Goal: Find contact information: Find contact information

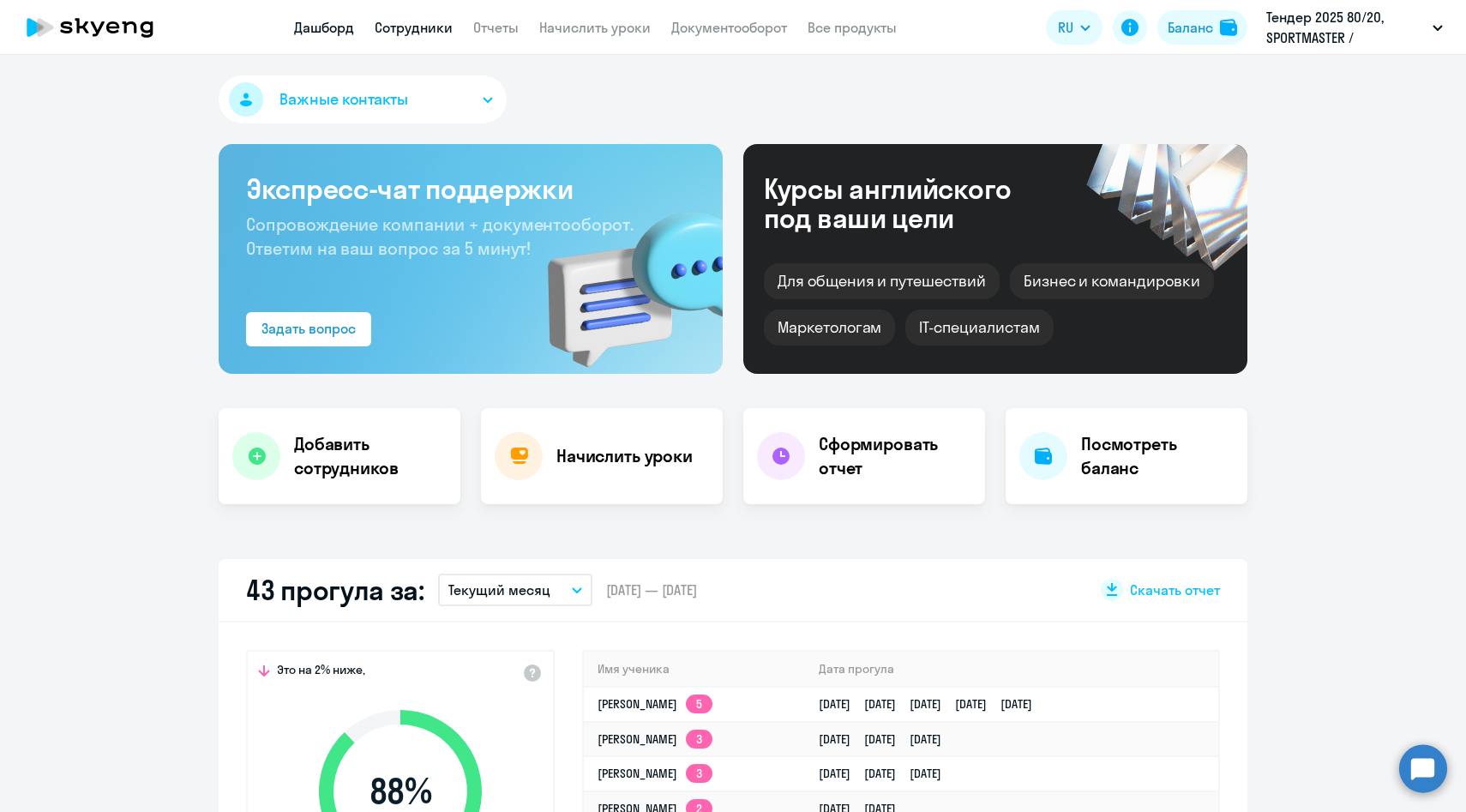
click at [422, 22] on link "Сотрудники" at bounding box center [413, 28] width 78 height 17
select select "30"
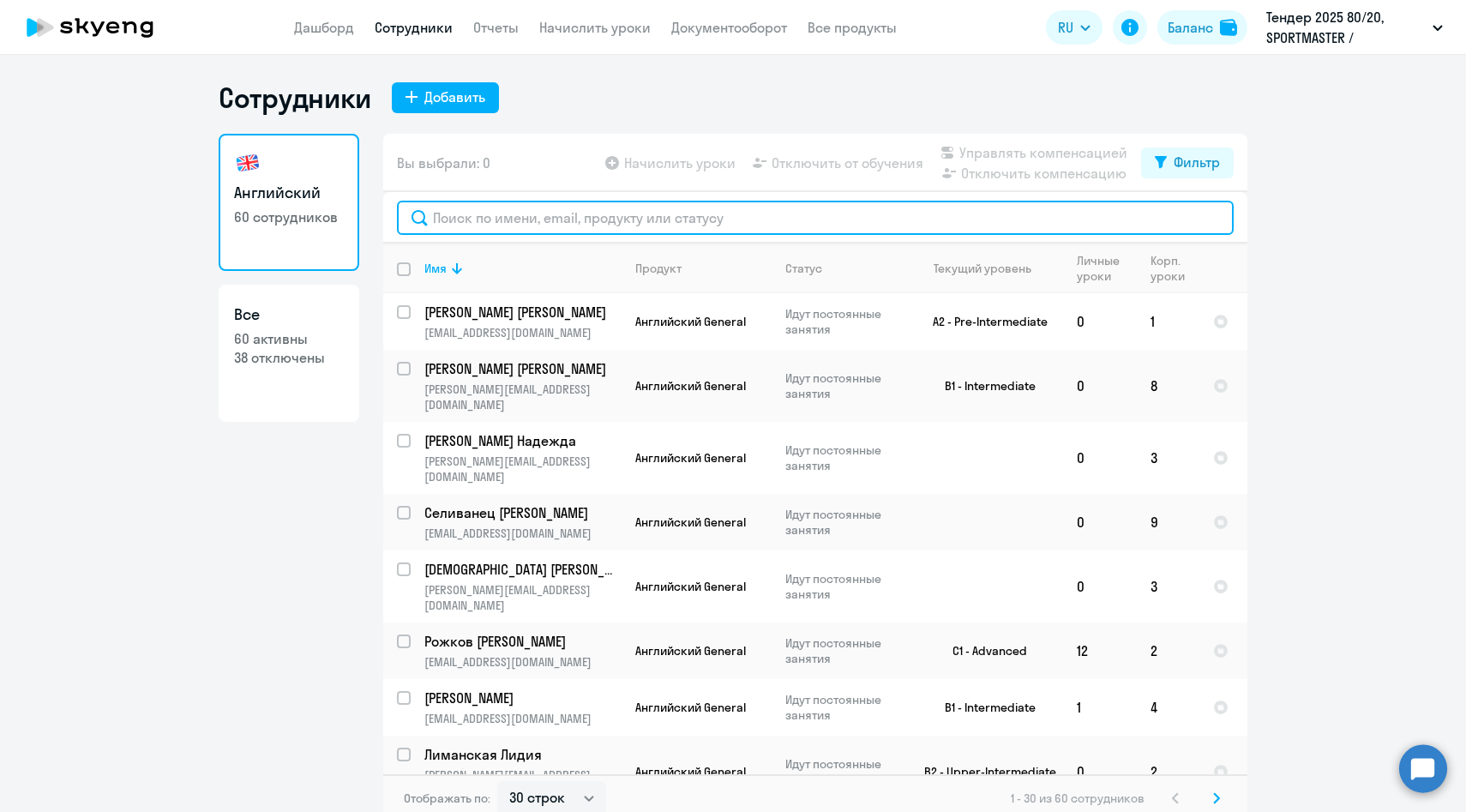
click at [515, 221] on input "text" at bounding box center [815, 218] width 837 height 35
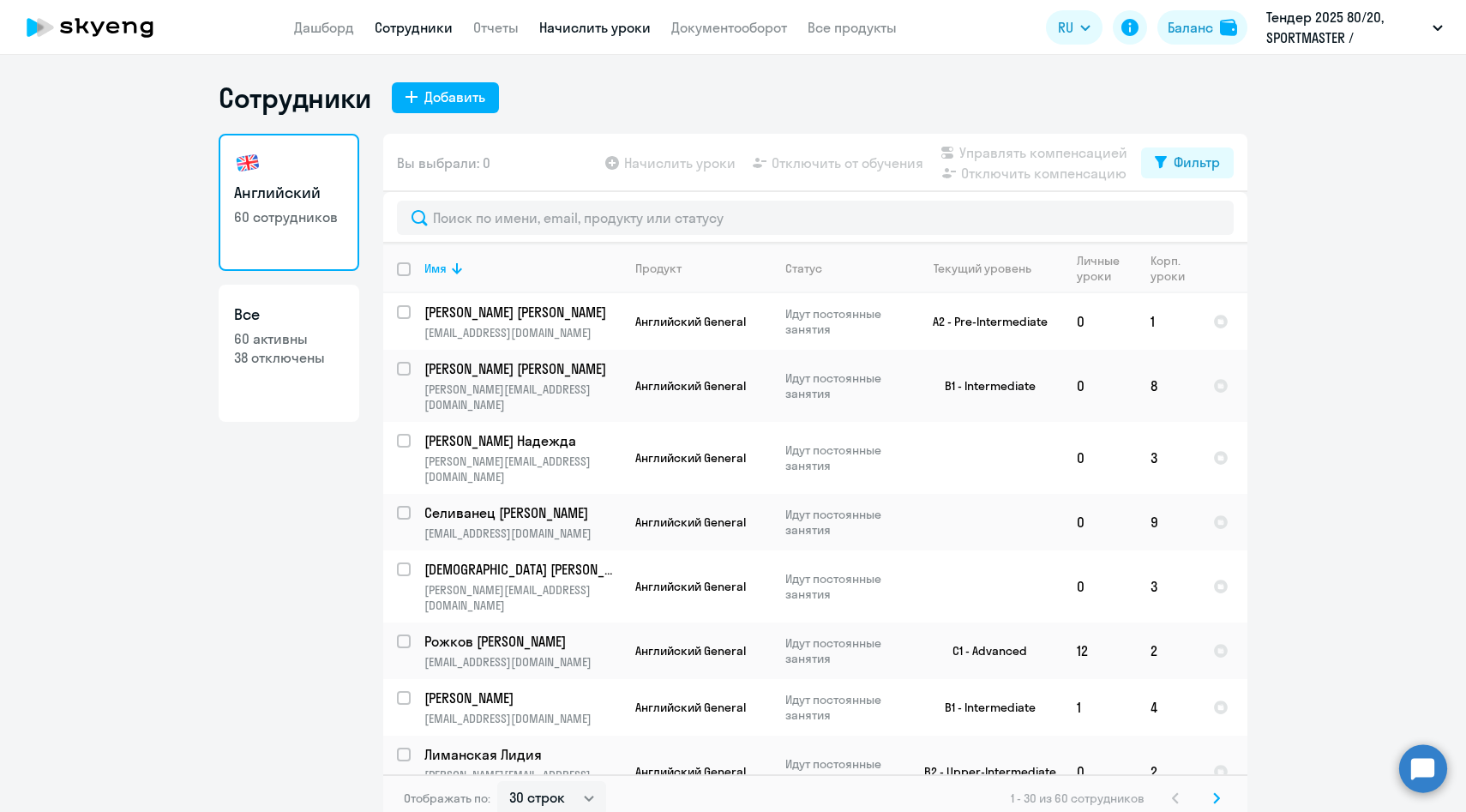
click at [569, 25] on link "Начислить уроки" at bounding box center [595, 28] width 111 height 17
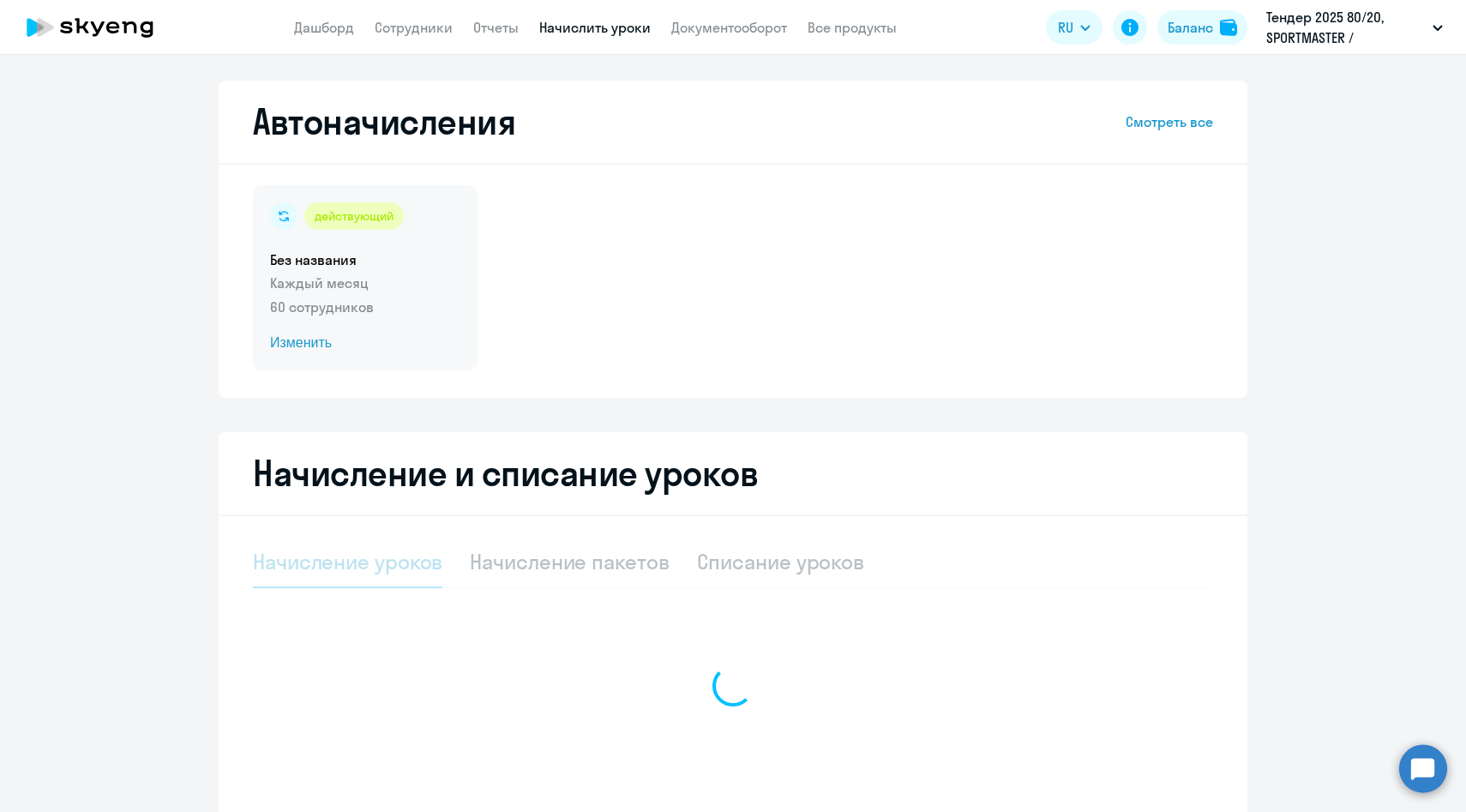
select select "10"
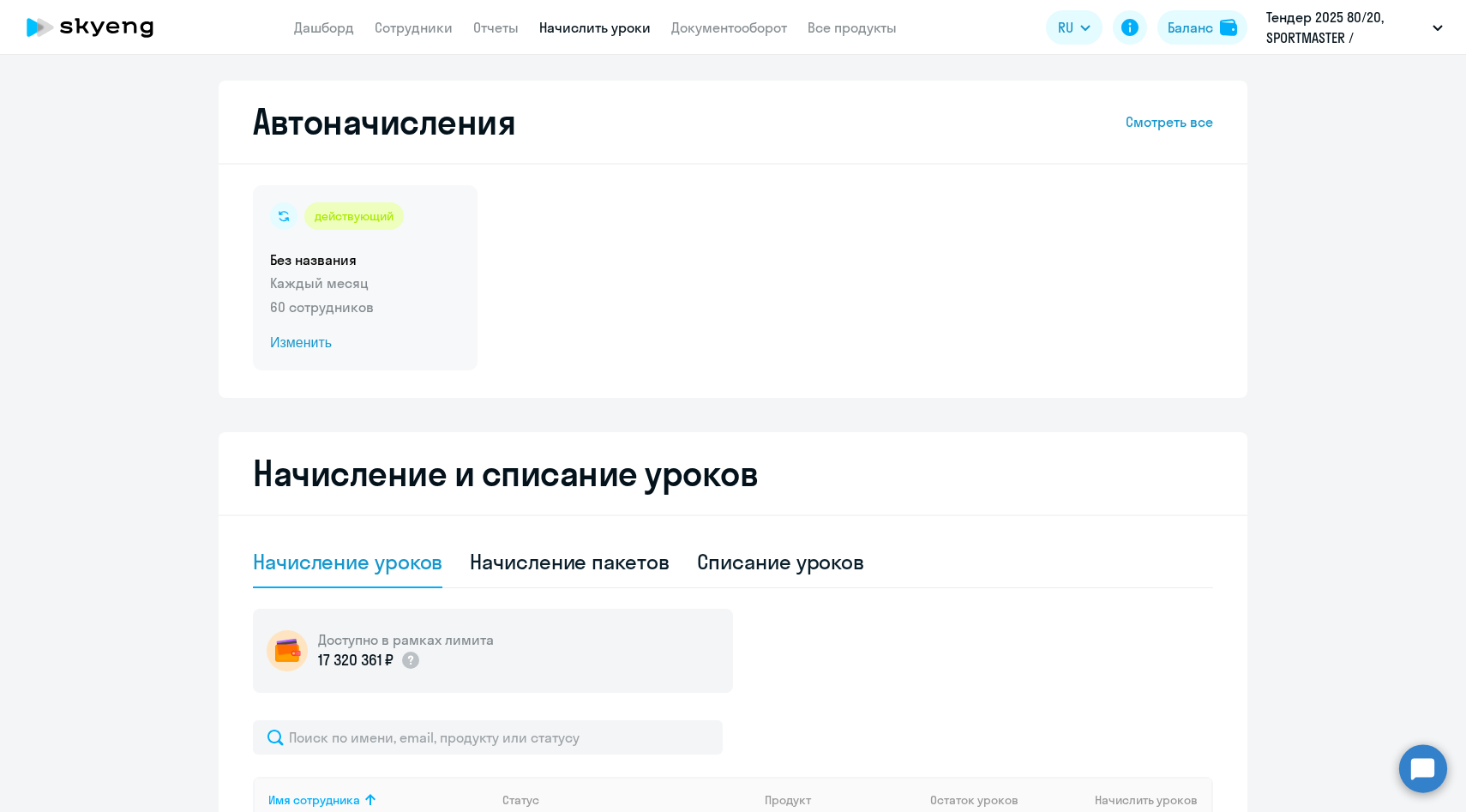
click at [378, 316] on p "60 сотрудников" at bounding box center [365, 307] width 191 height 21
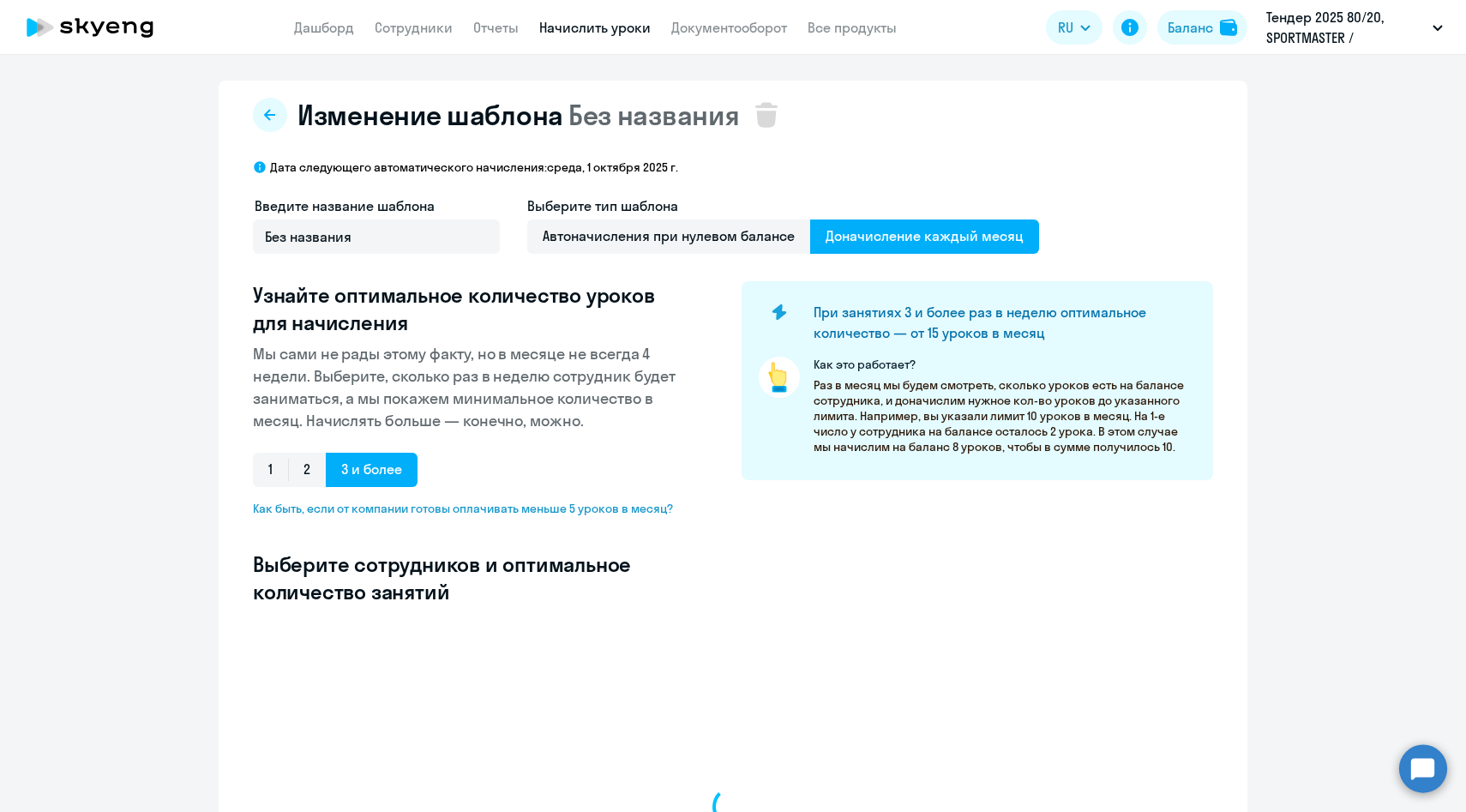
select select "10"
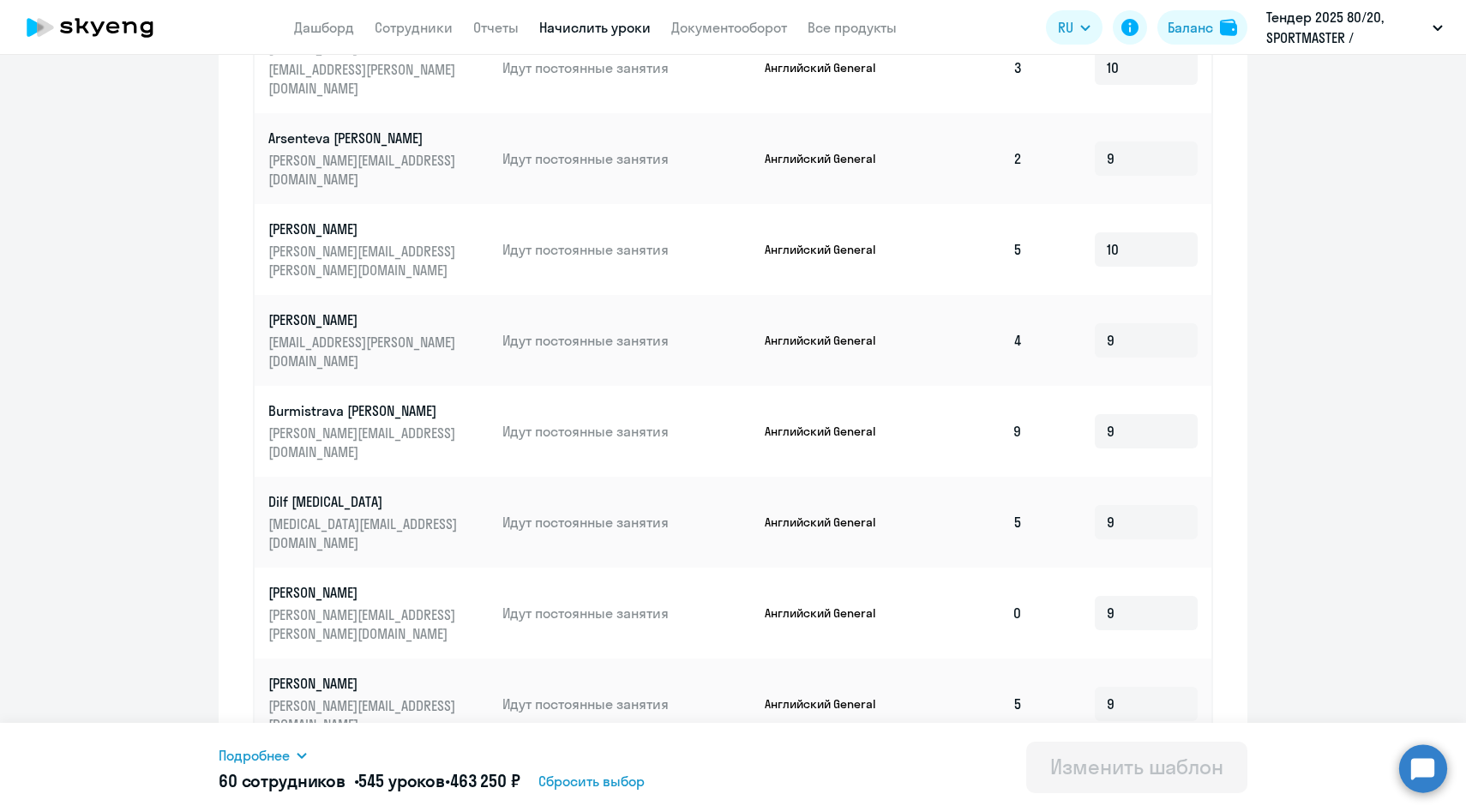
scroll to position [781, 0]
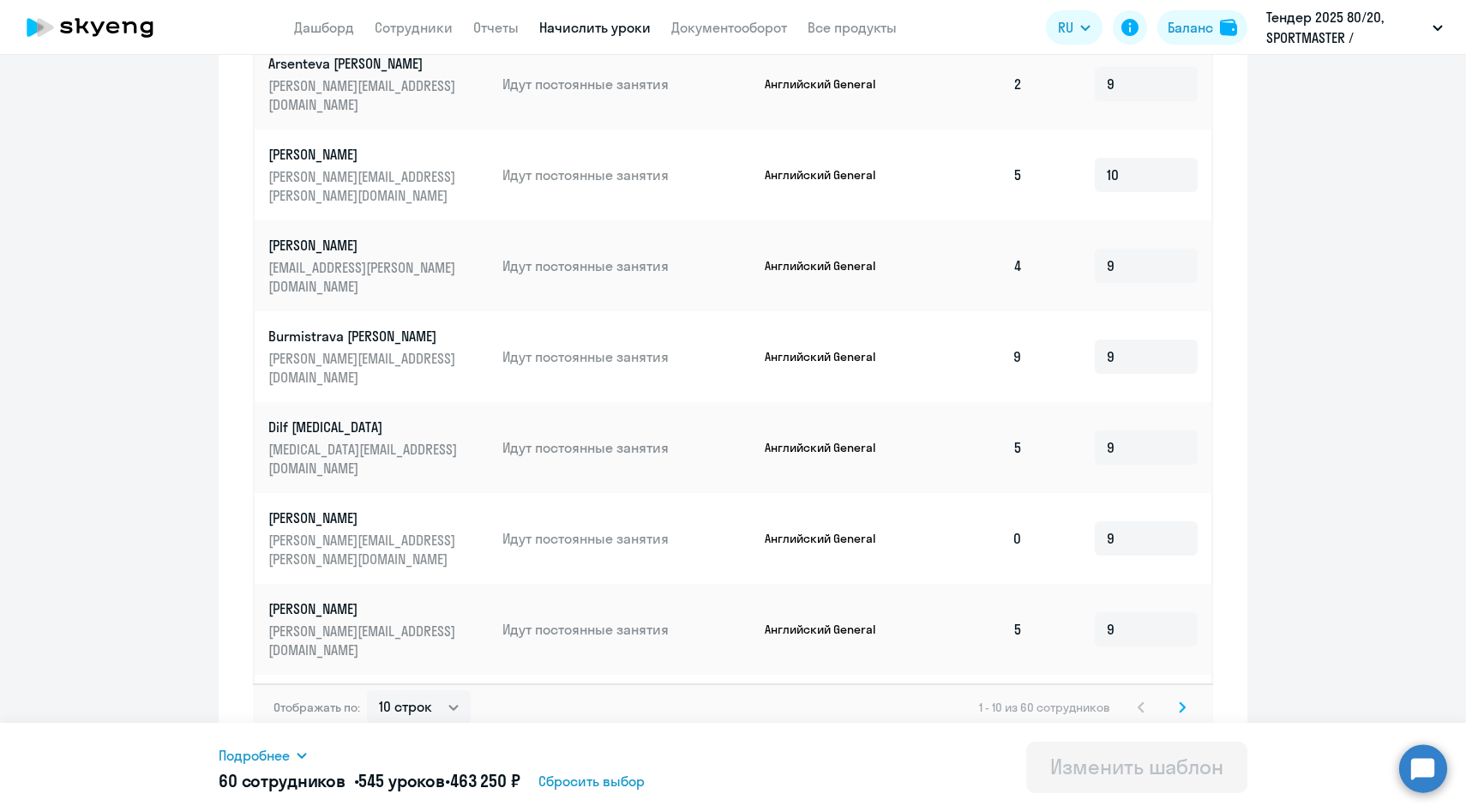
click at [1176, 697] on svg-icon at bounding box center [1182, 708] width 21 height 21
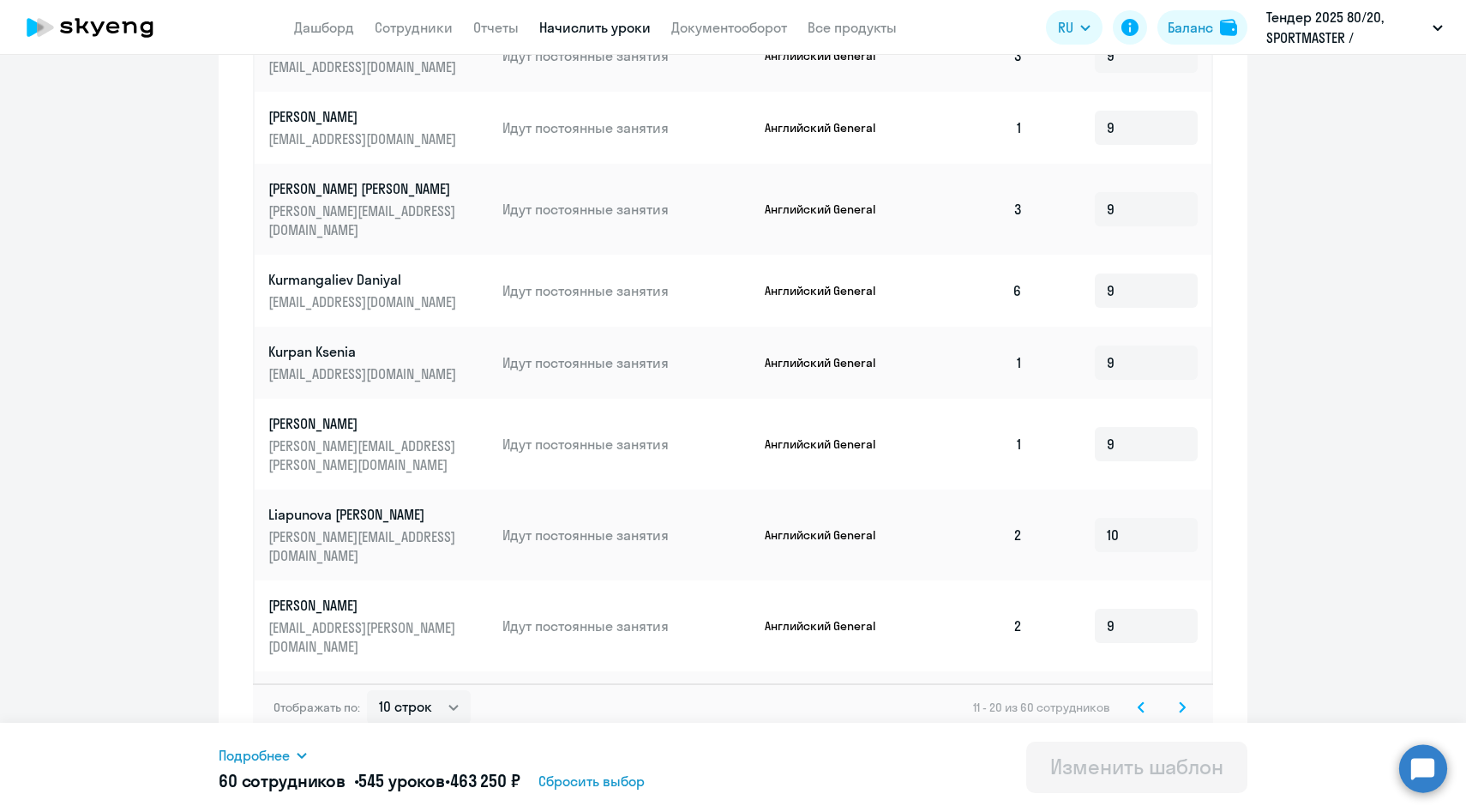
click at [1176, 697] on svg-icon at bounding box center [1182, 708] width 21 height 21
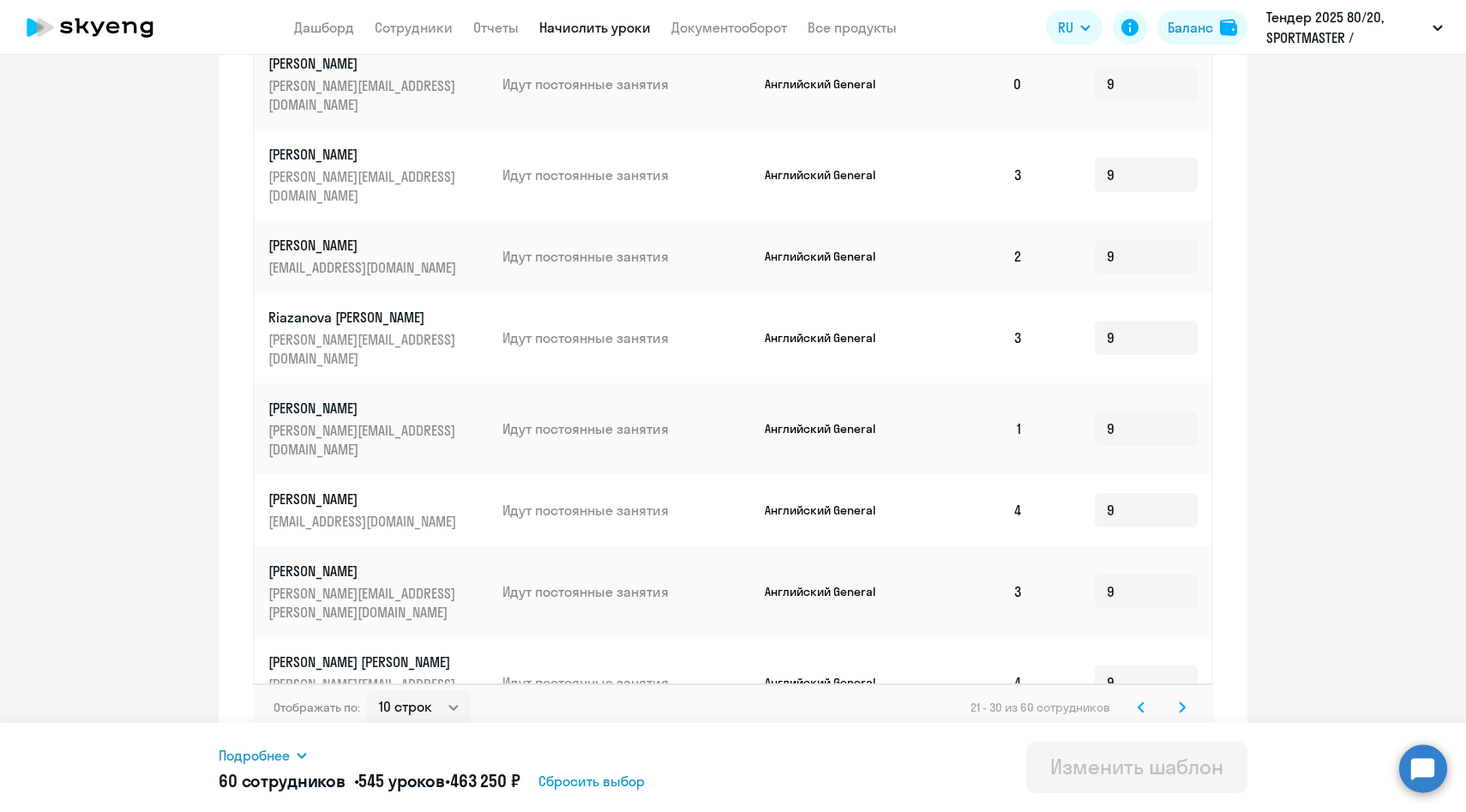
click at [1176, 697] on svg-icon at bounding box center [1182, 708] width 21 height 21
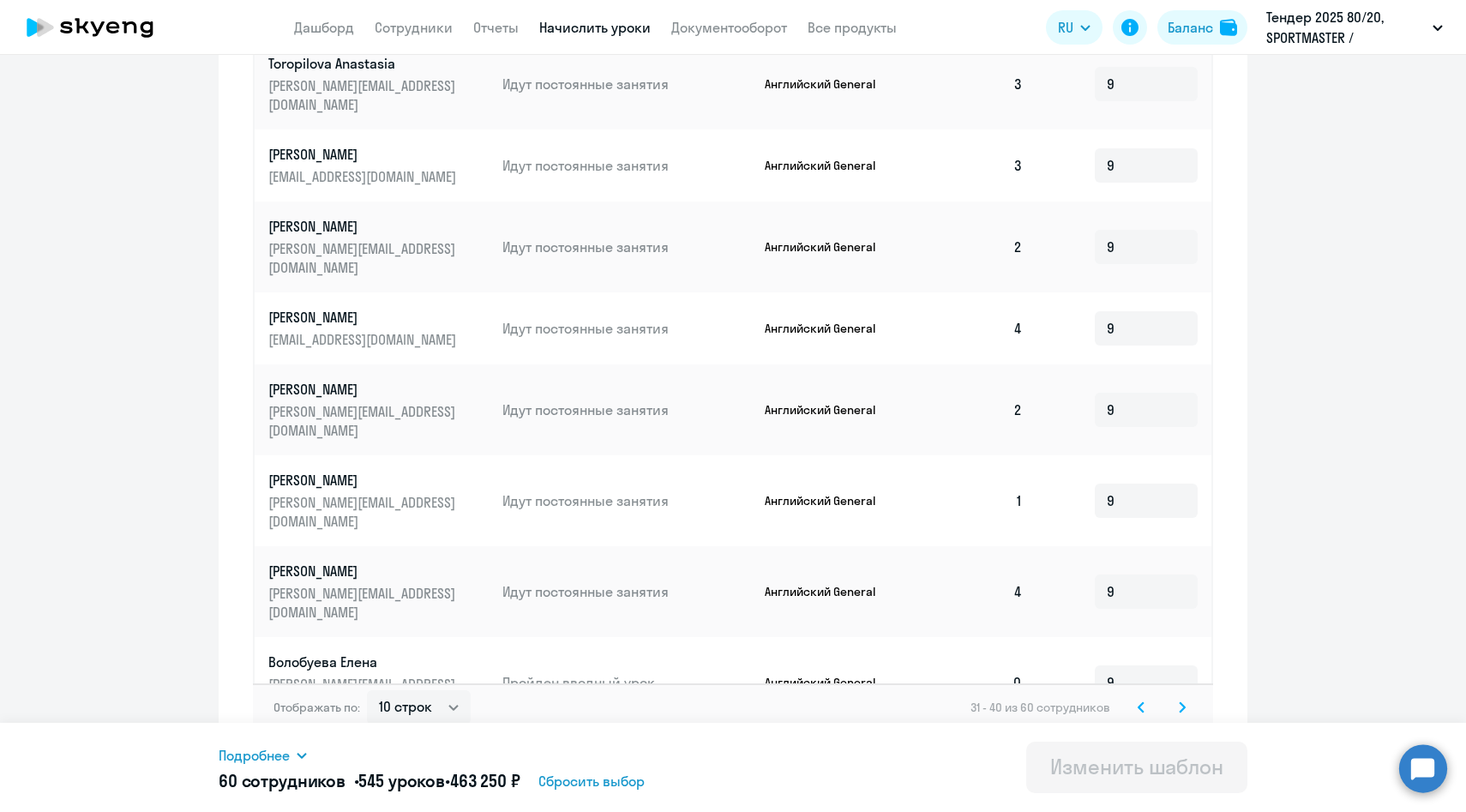
click at [1176, 697] on svg-icon at bounding box center [1182, 708] width 21 height 21
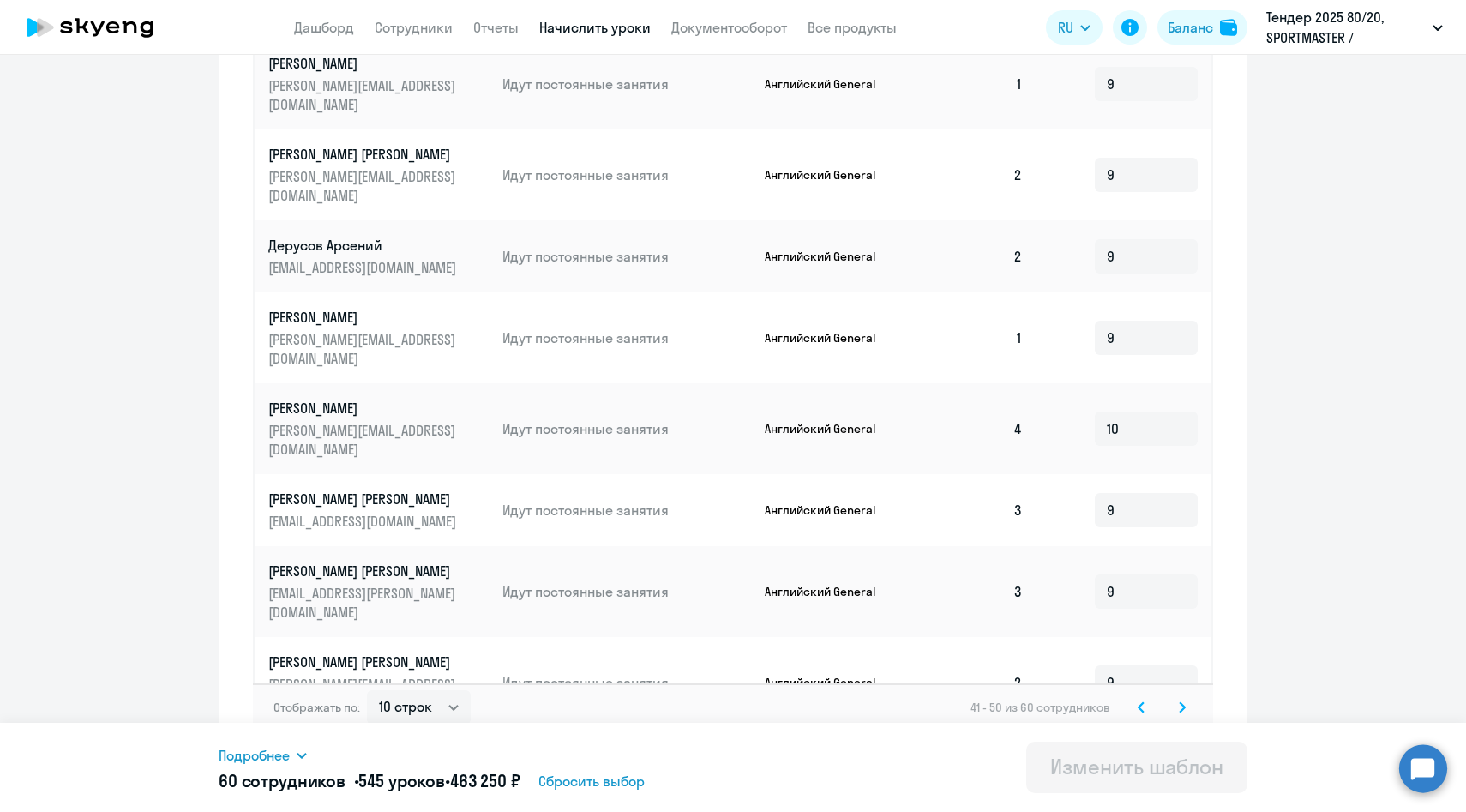
click at [1176, 697] on svg-icon at bounding box center [1182, 708] width 21 height 21
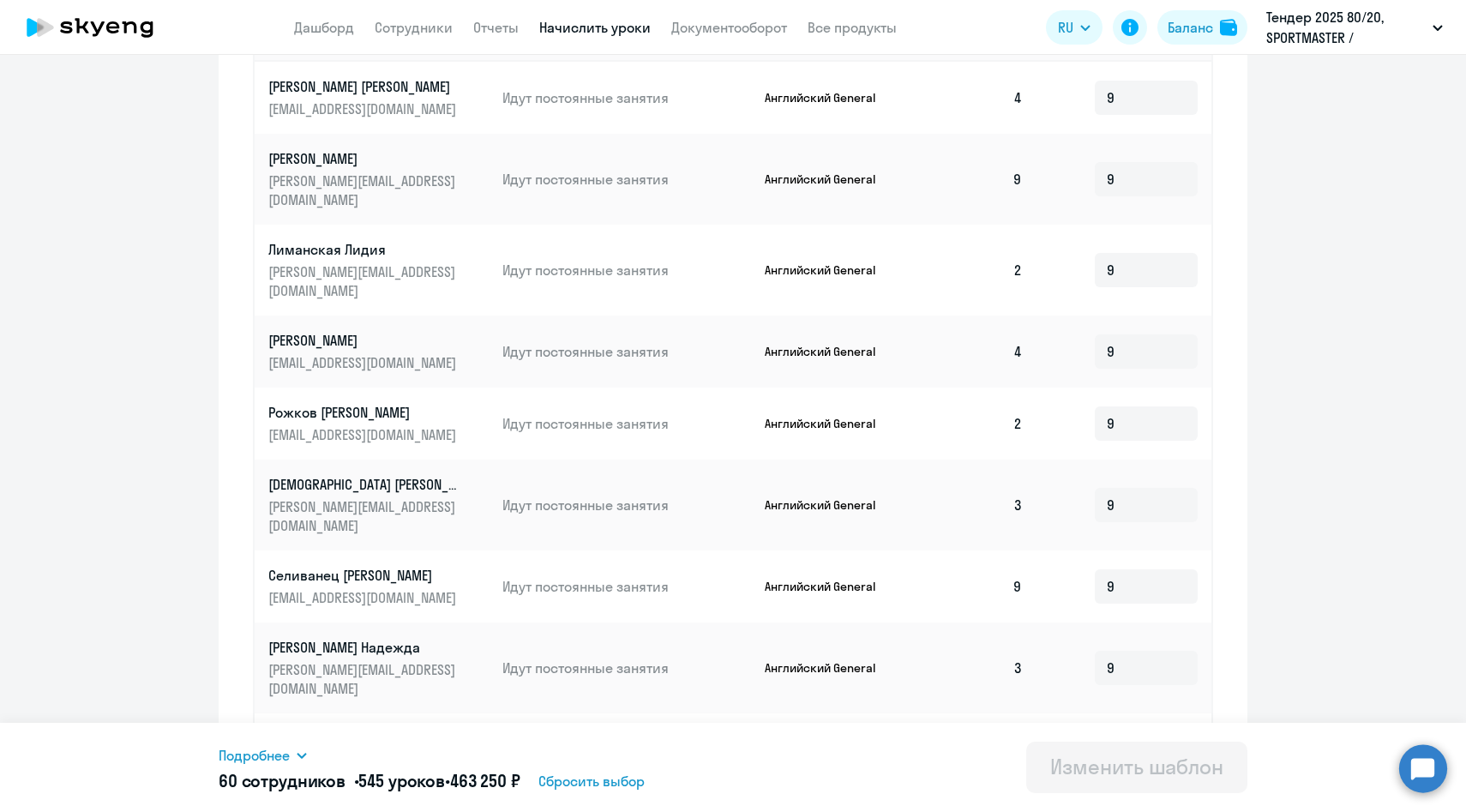
scroll to position [669, 0]
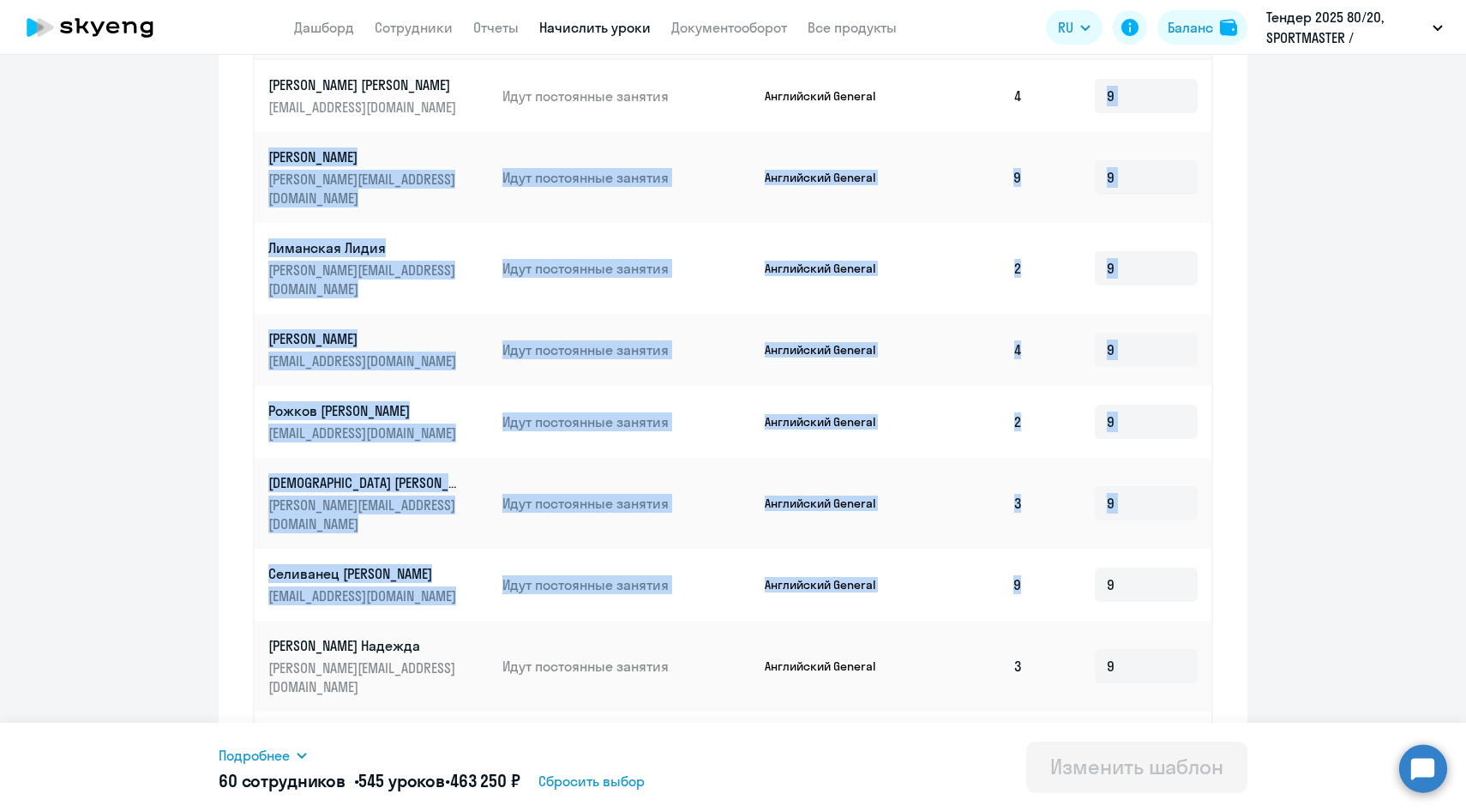
drag, startPoint x: 1010, startPoint y: 91, endPoint x: 1049, endPoint y: 537, distance: 447.7
click at [1049, 537] on tbody "[PERSON_NAME] [PERSON_NAME] [PERSON_NAME][EMAIL_ADDRESS][DOMAIN_NAME] Идут пост…" at bounding box center [733, 468] width 957 height 815
click at [1018, 458] on td "3" at bounding box center [976, 503] width 120 height 91
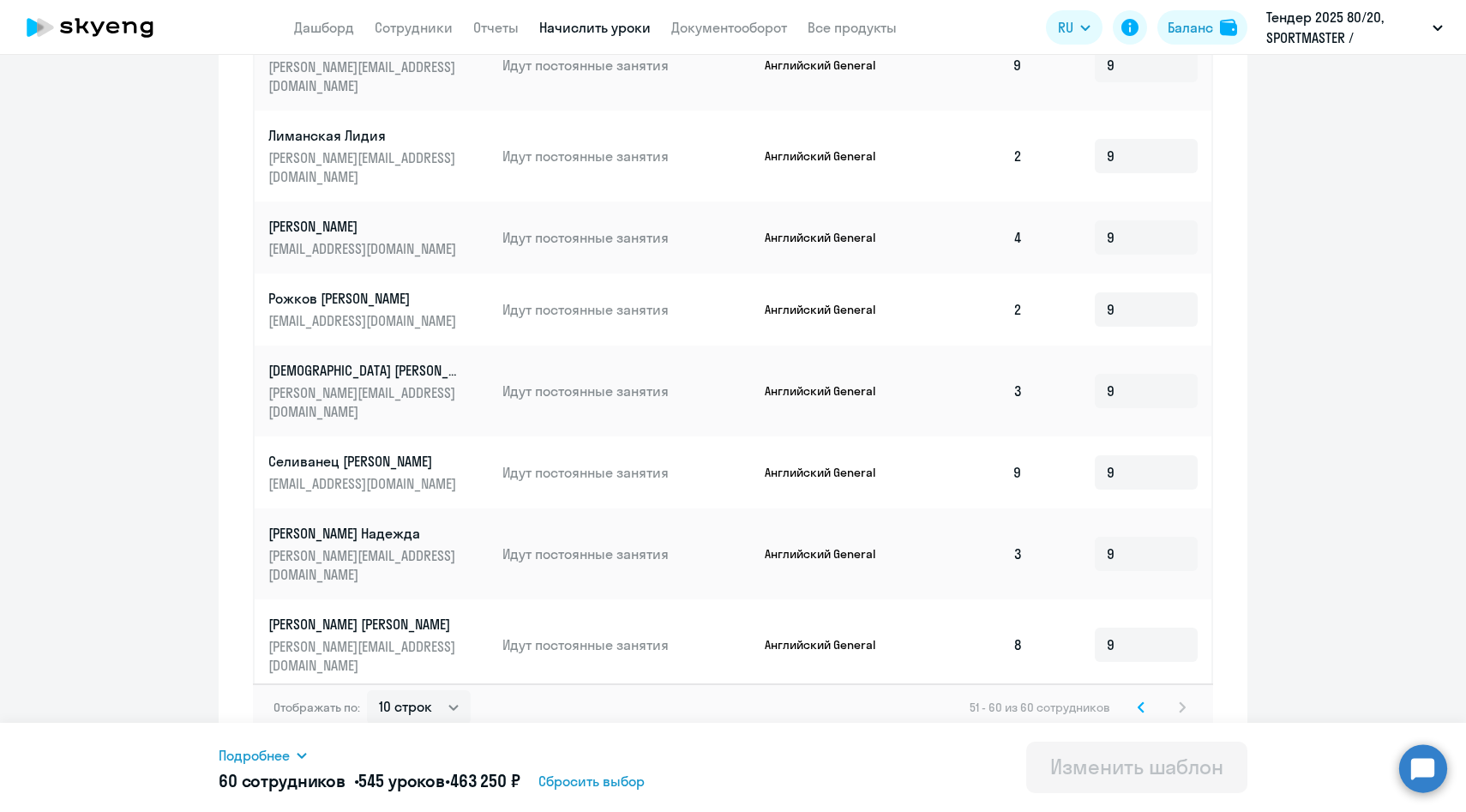
scroll to position [0, 0]
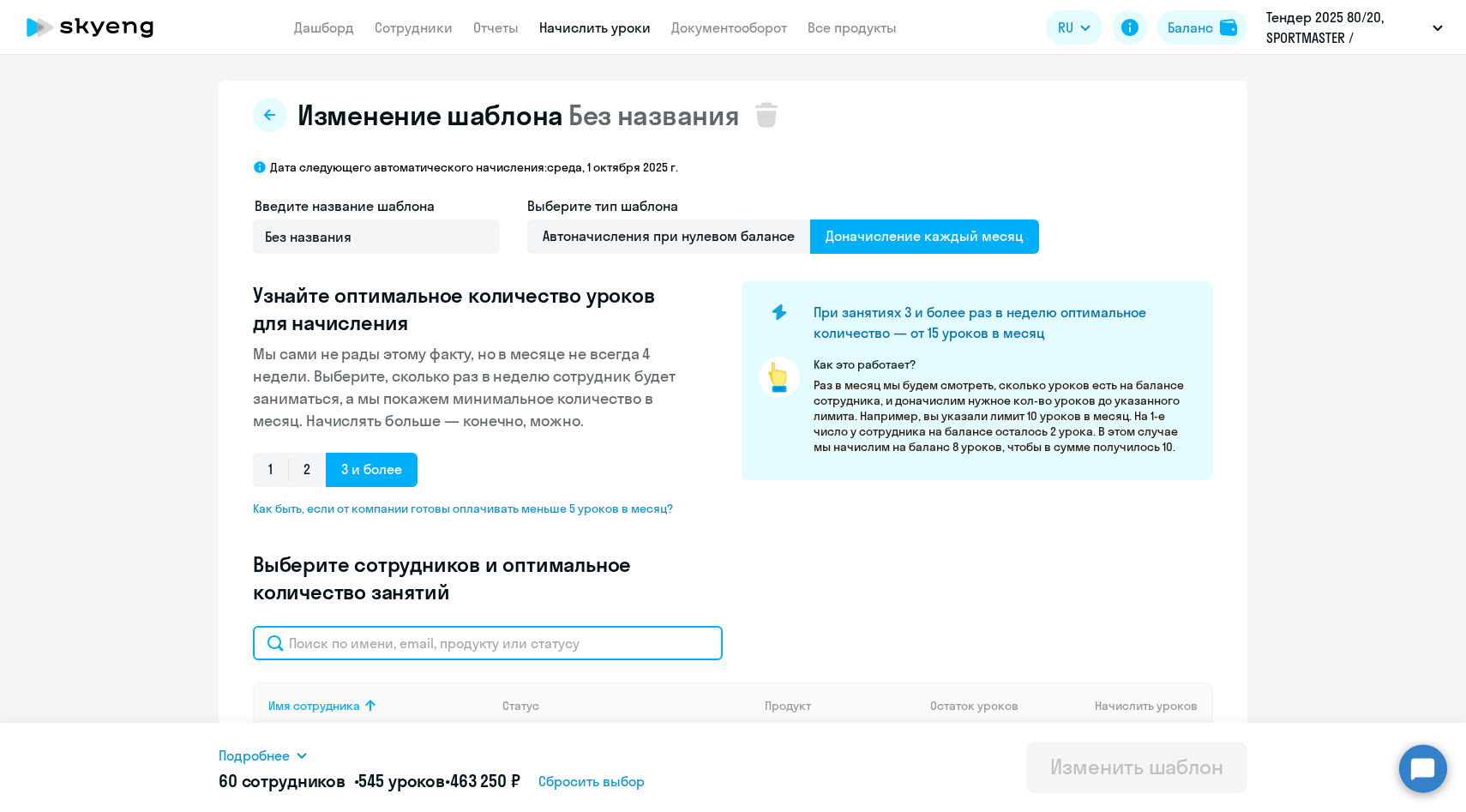
click at [396, 645] on input "text" at bounding box center [488, 643] width 470 height 35
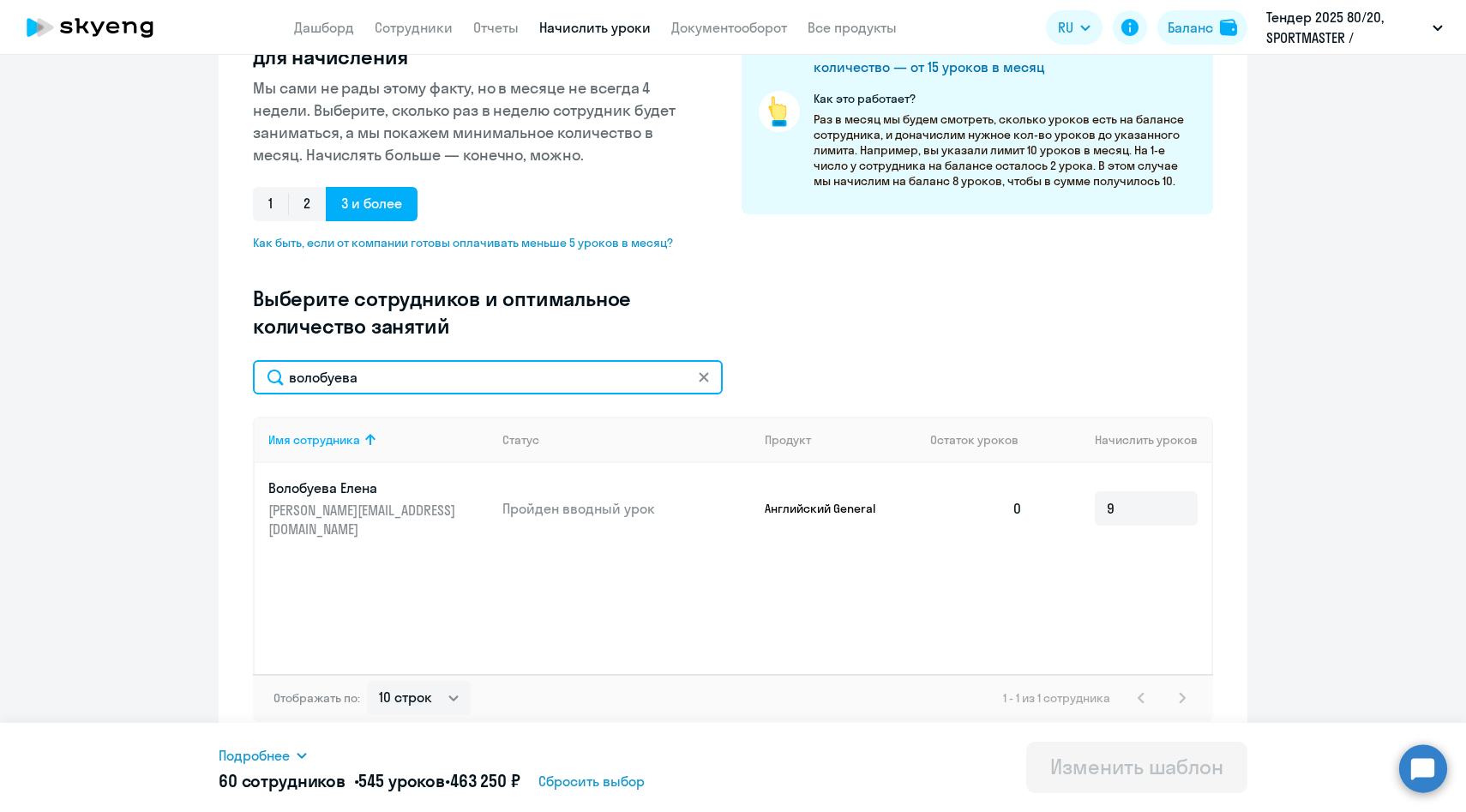
scroll to position [272, 0]
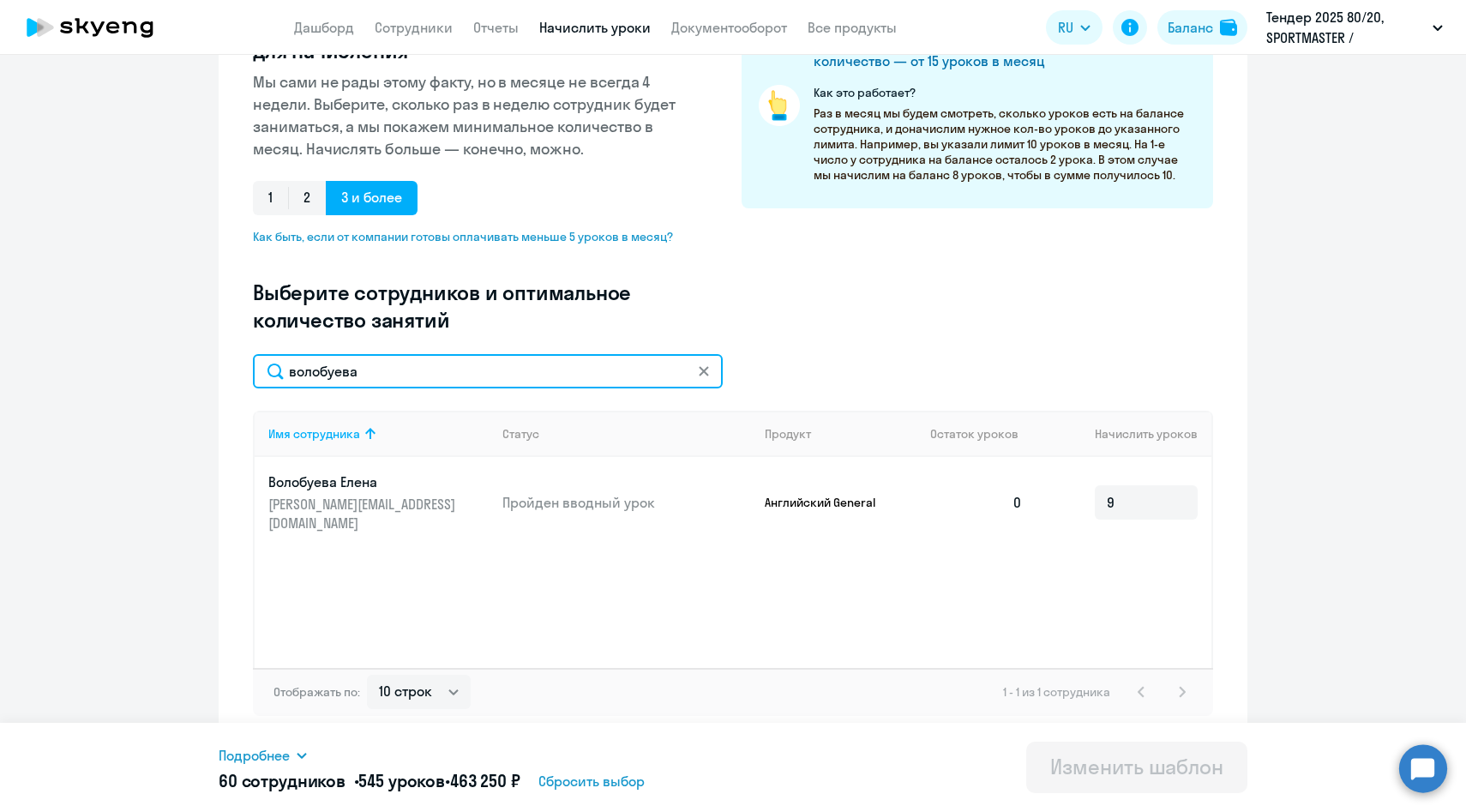
type input "волобуева"
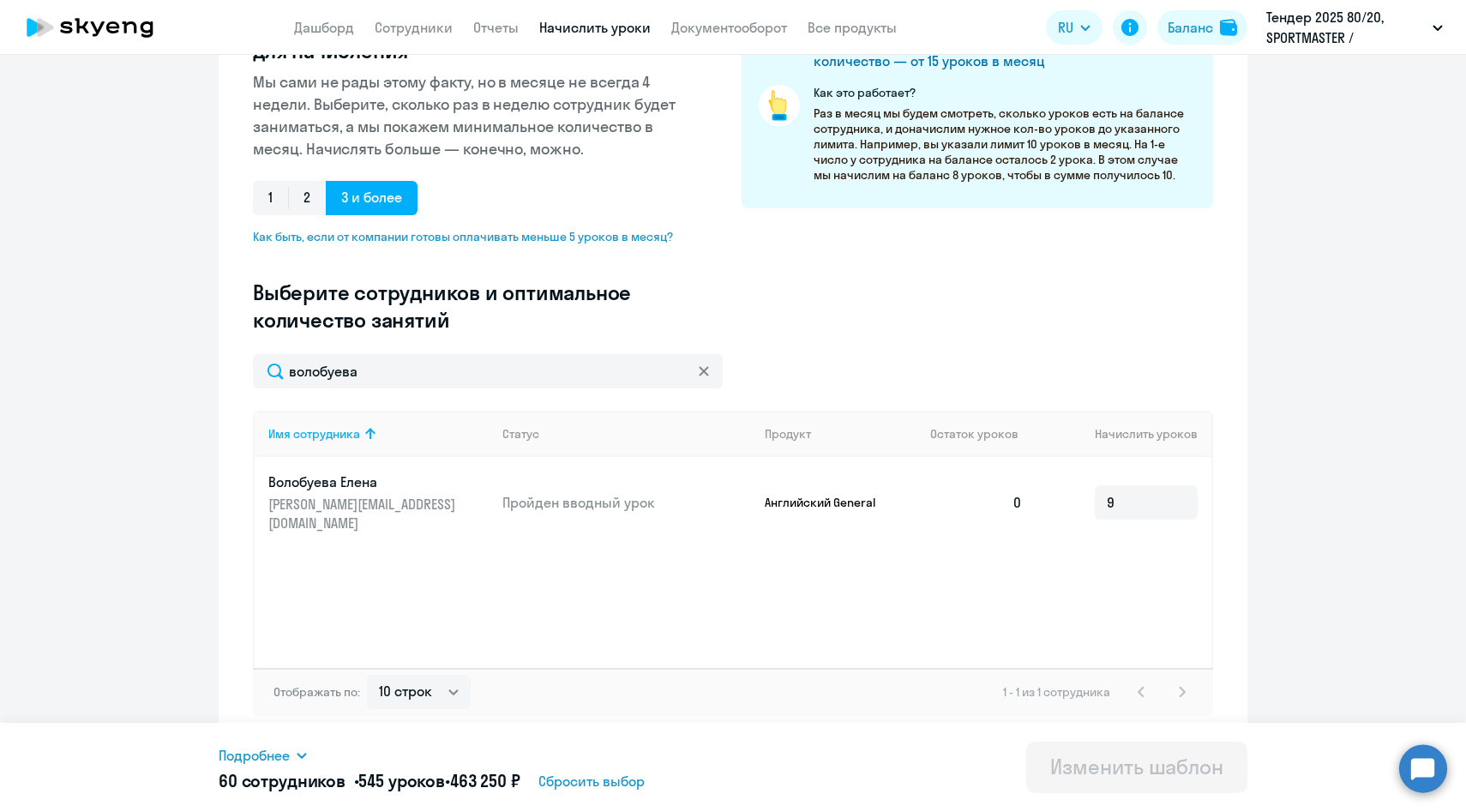
drag, startPoint x: 1038, startPoint y: 495, endPoint x: 995, endPoint y: 495, distance: 43.0
click at [995, 495] on tr "Волобуева [PERSON_NAME] [PERSON_NAME][EMAIL_ADDRESS][DOMAIN_NAME] [PERSON_NAME]…" at bounding box center [733, 502] width 957 height 91
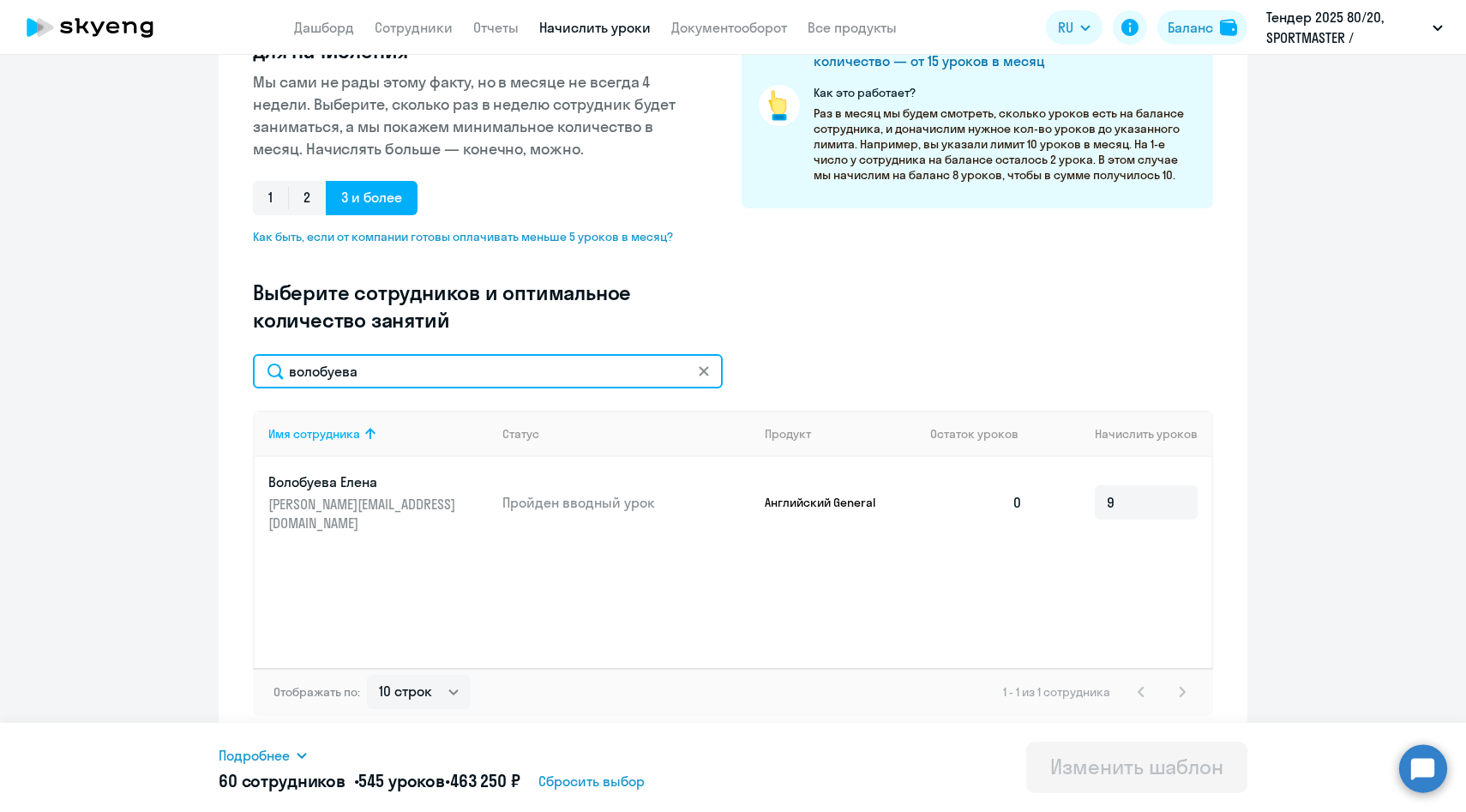
click at [692, 360] on input "волобуева" at bounding box center [488, 371] width 470 height 35
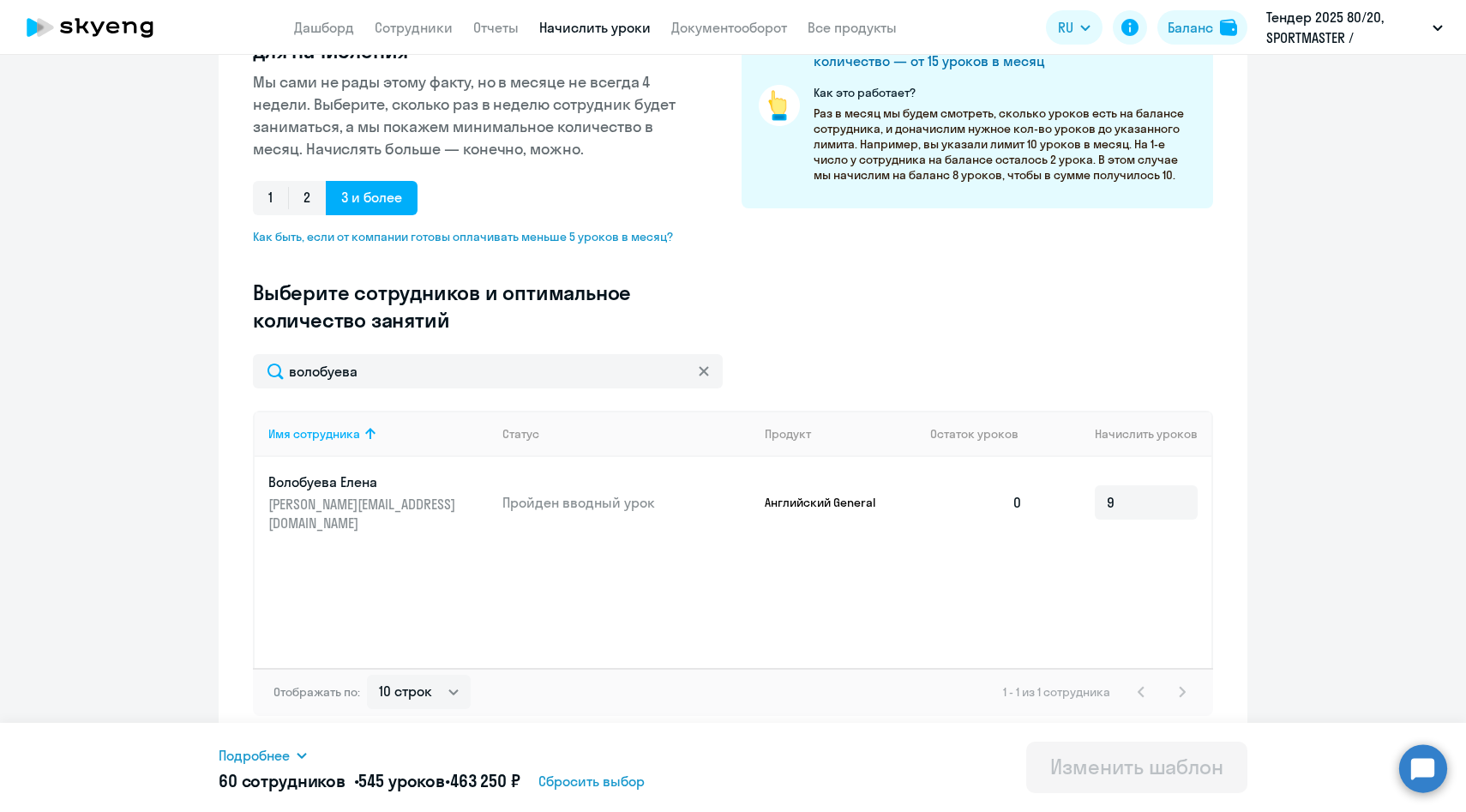
click at [708, 371] on icon at bounding box center [704, 371] width 10 height 10
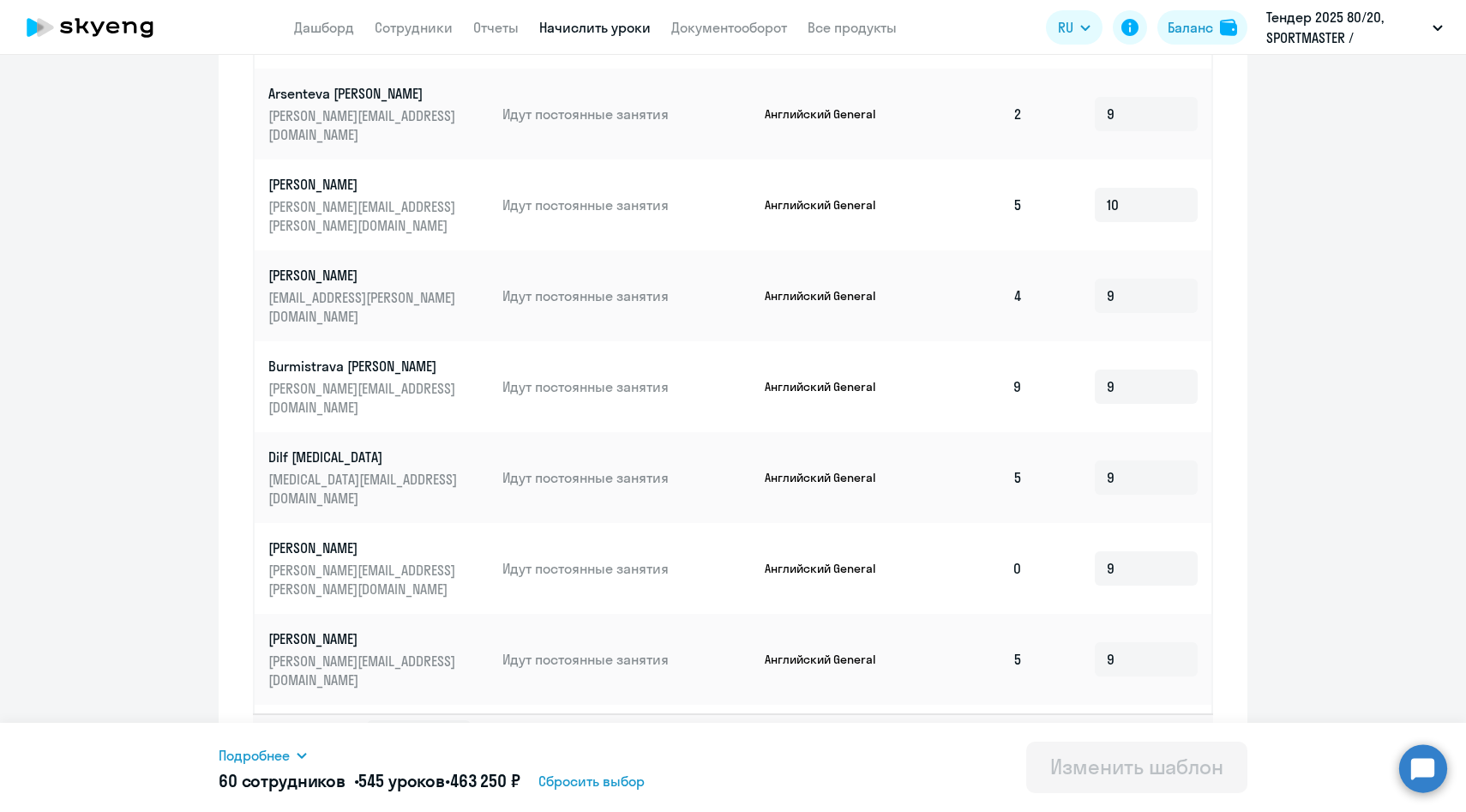
scroll to position [781, 0]
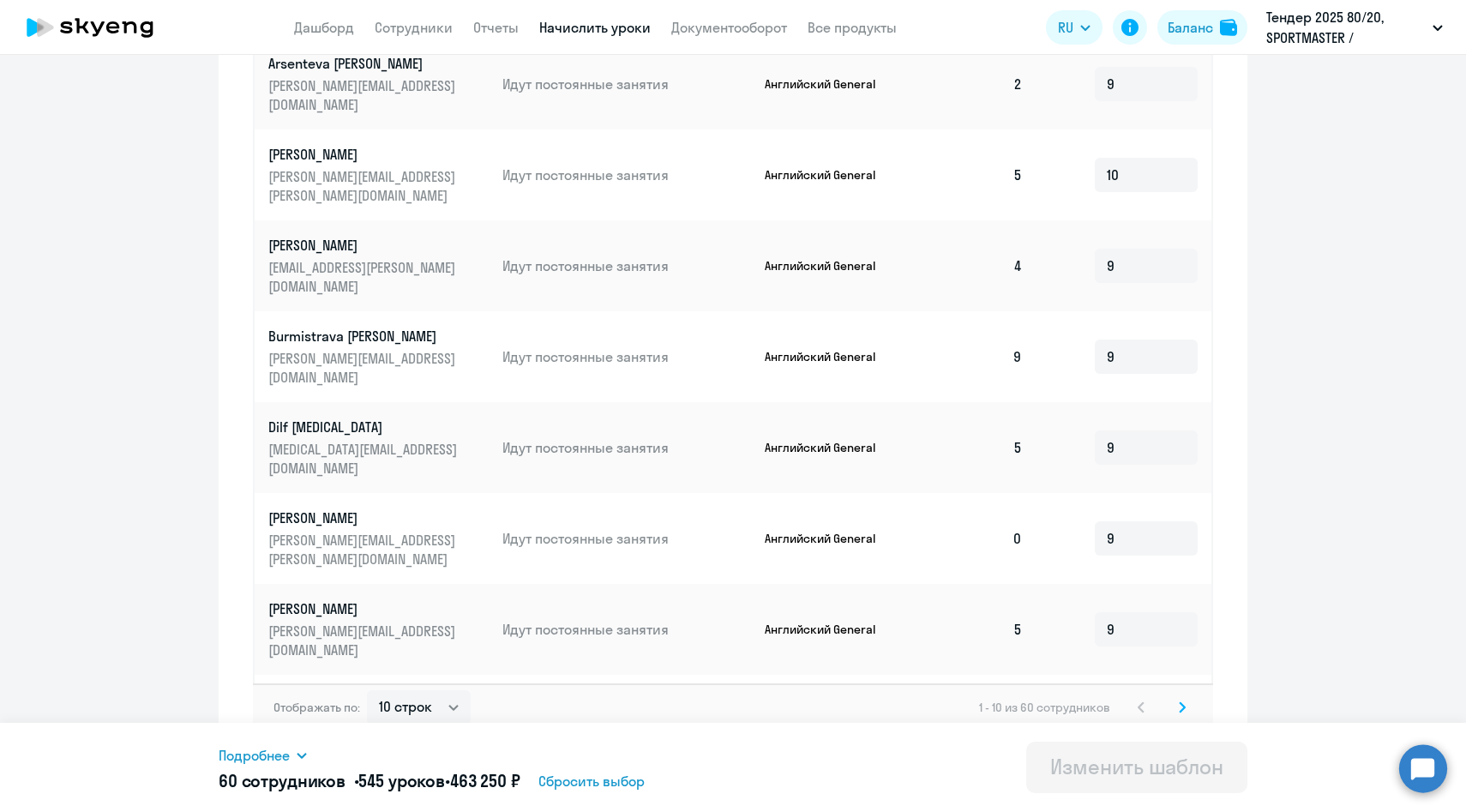
click at [1186, 697] on svg-icon at bounding box center [1182, 708] width 21 height 21
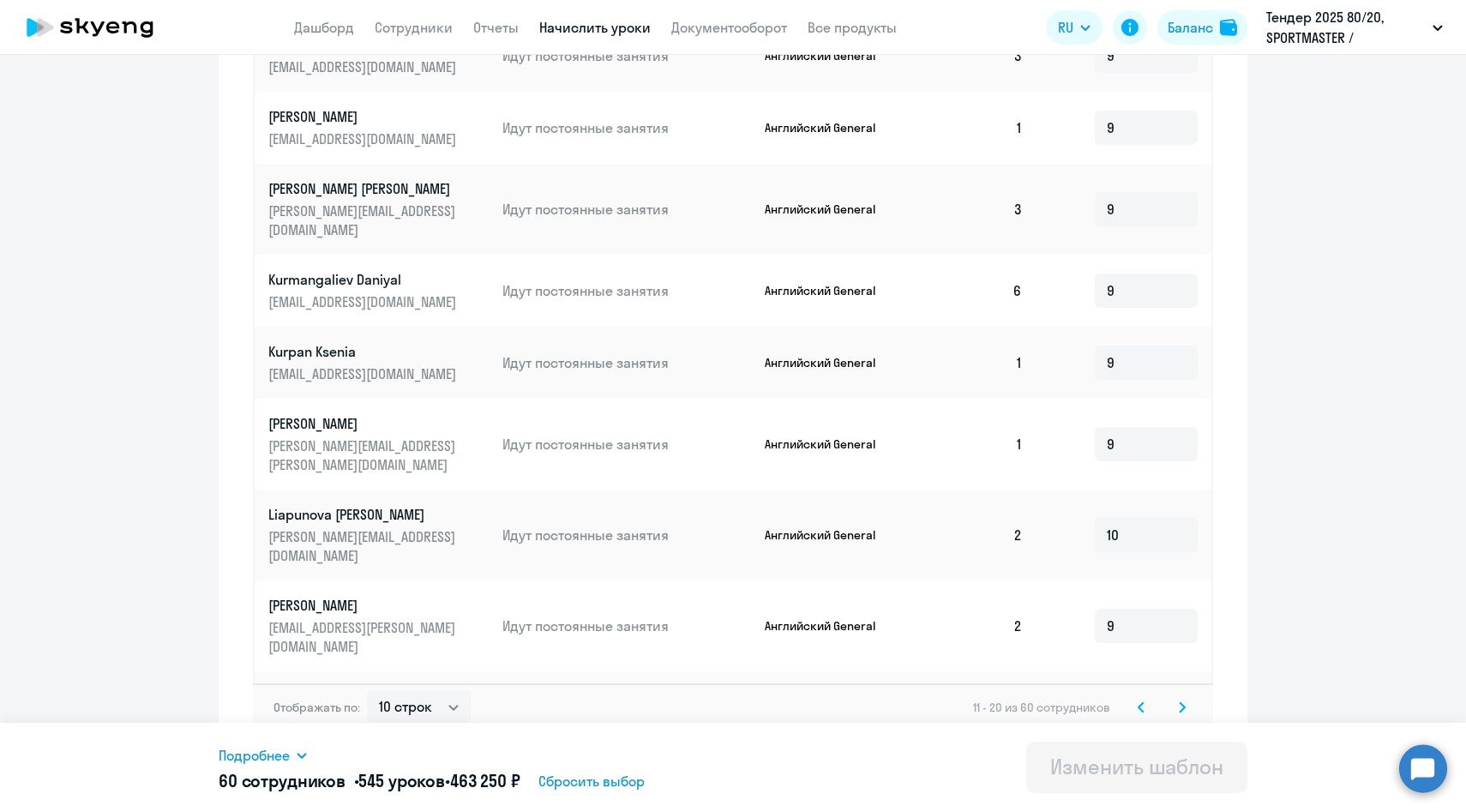
click at [1181, 702] on icon at bounding box center [1182, 708] width 7 height 12
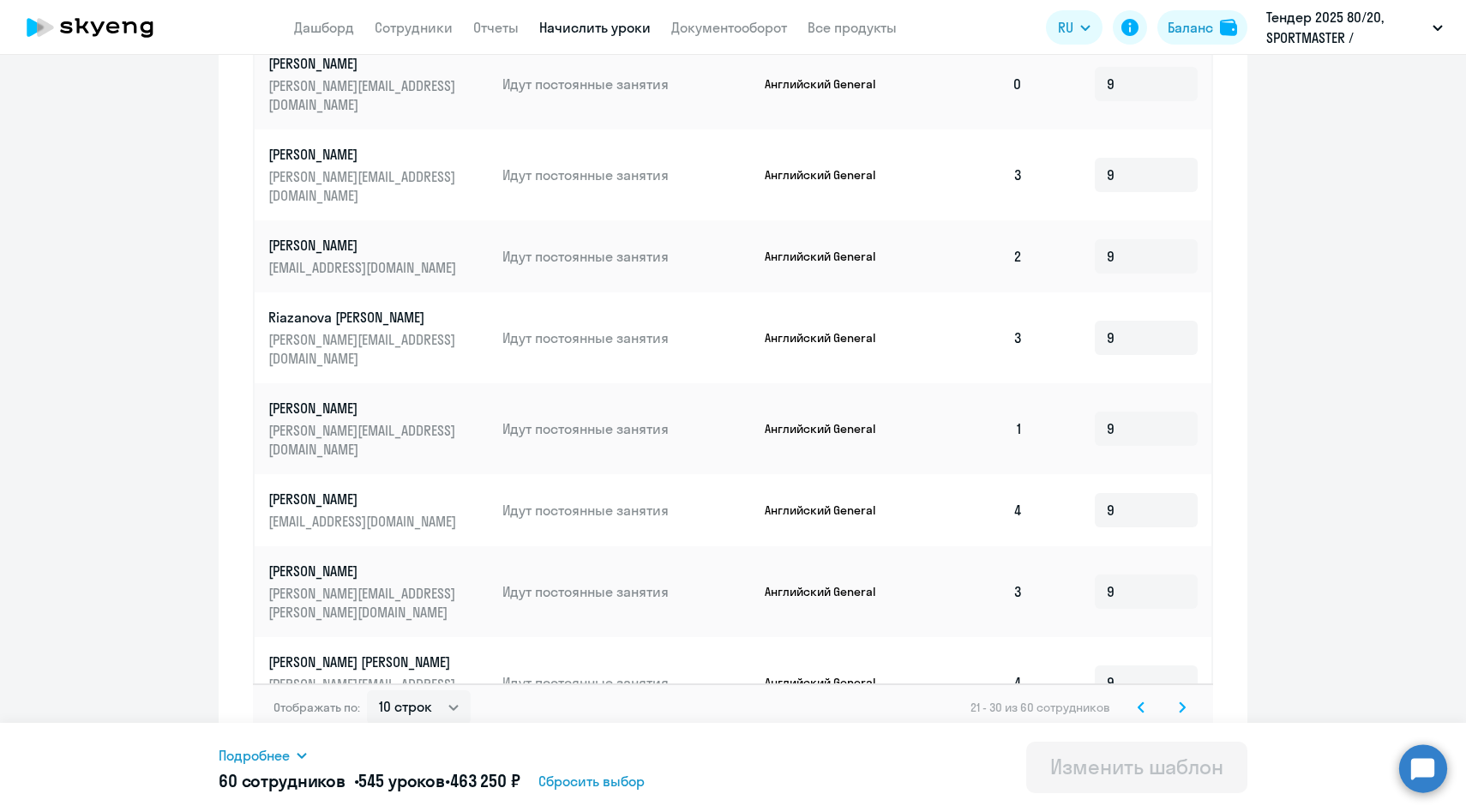
click at [1178, 698] on svg-icon at bounding box center [1182, 708] width 21 height 21
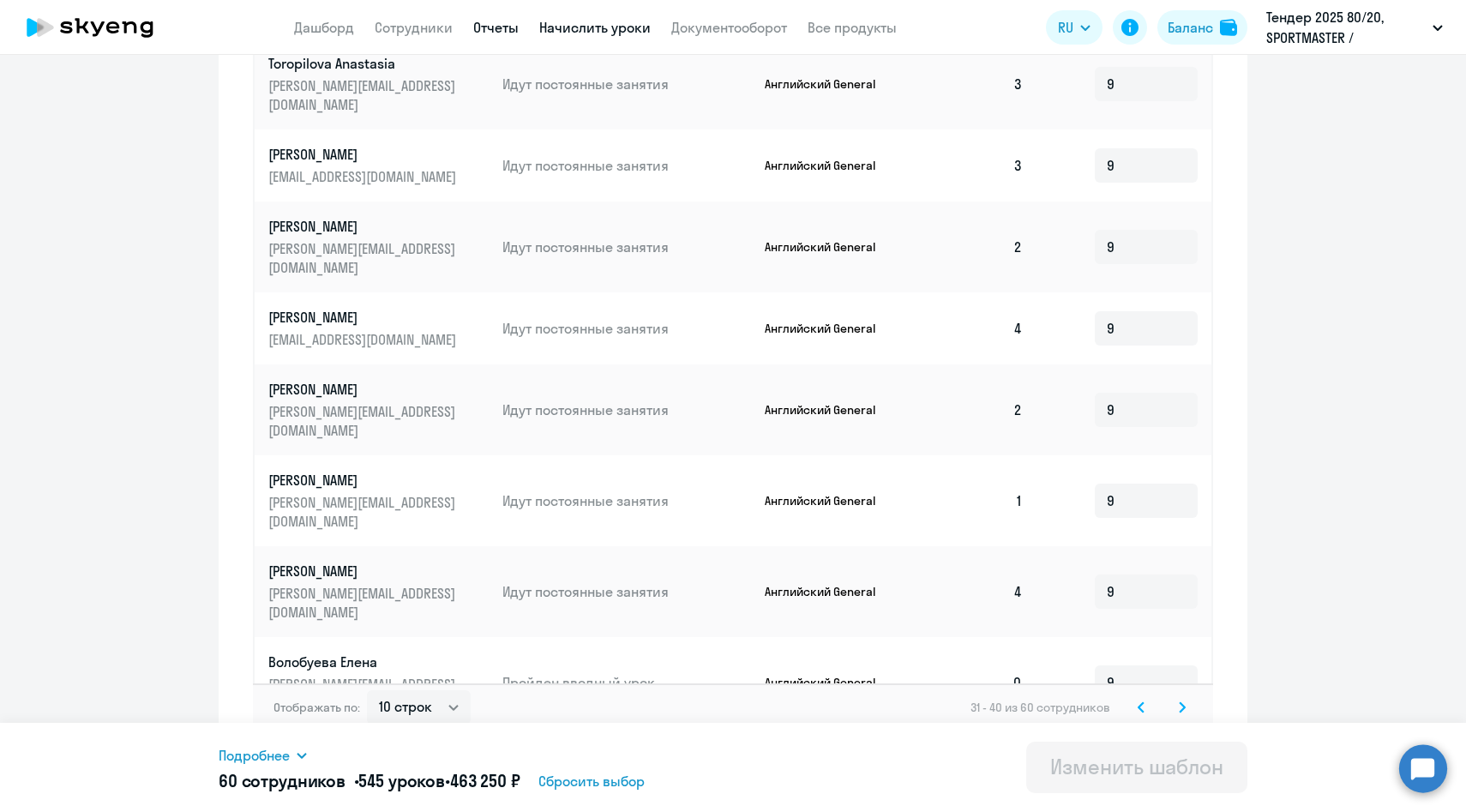
click at [491, 35] on link "Отчеты" at bounding box center [496, 28] width 46 height 17
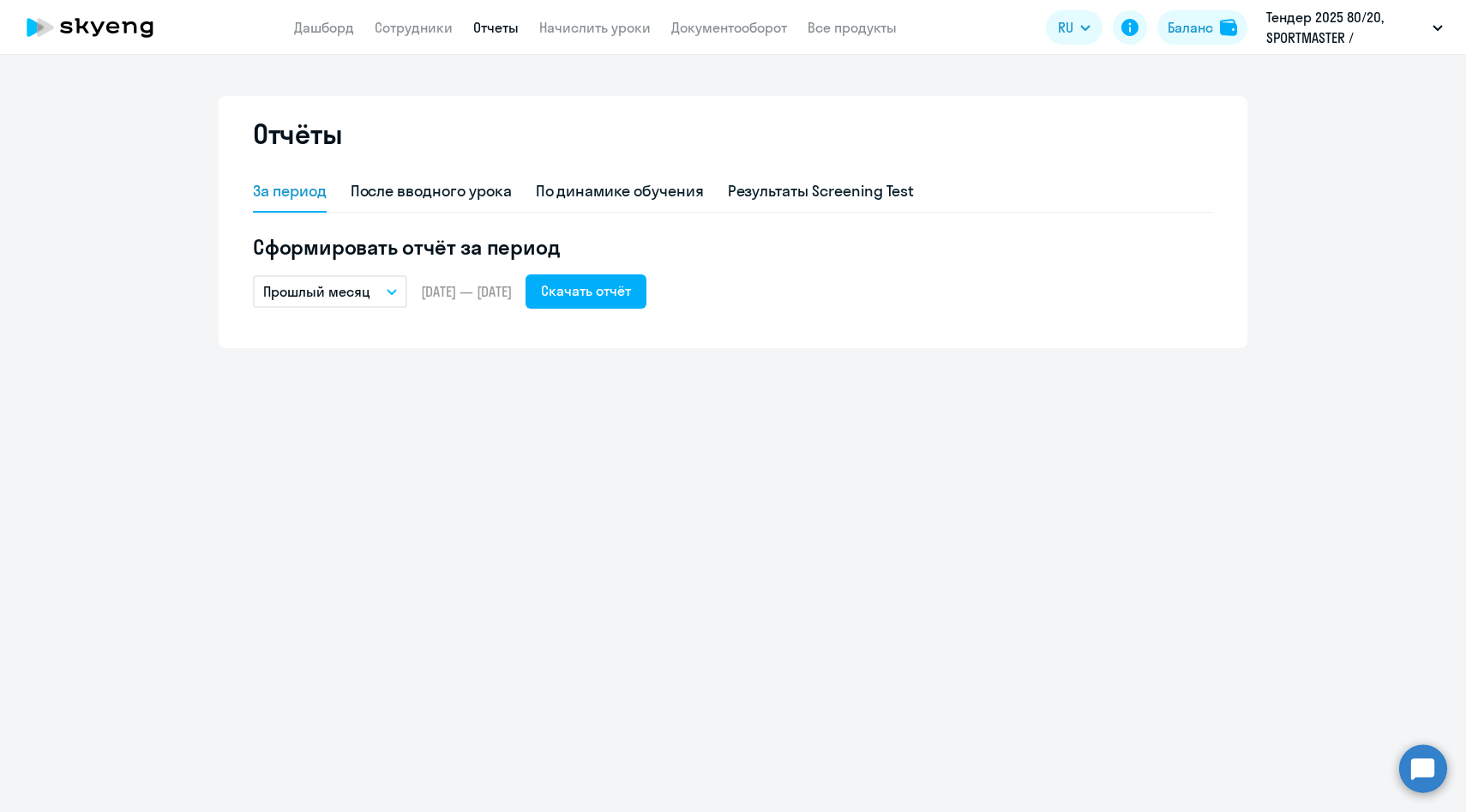
click at [386, 289] on button "Прошлый месяц" at bounding box center [330, 292] width 154 height 33
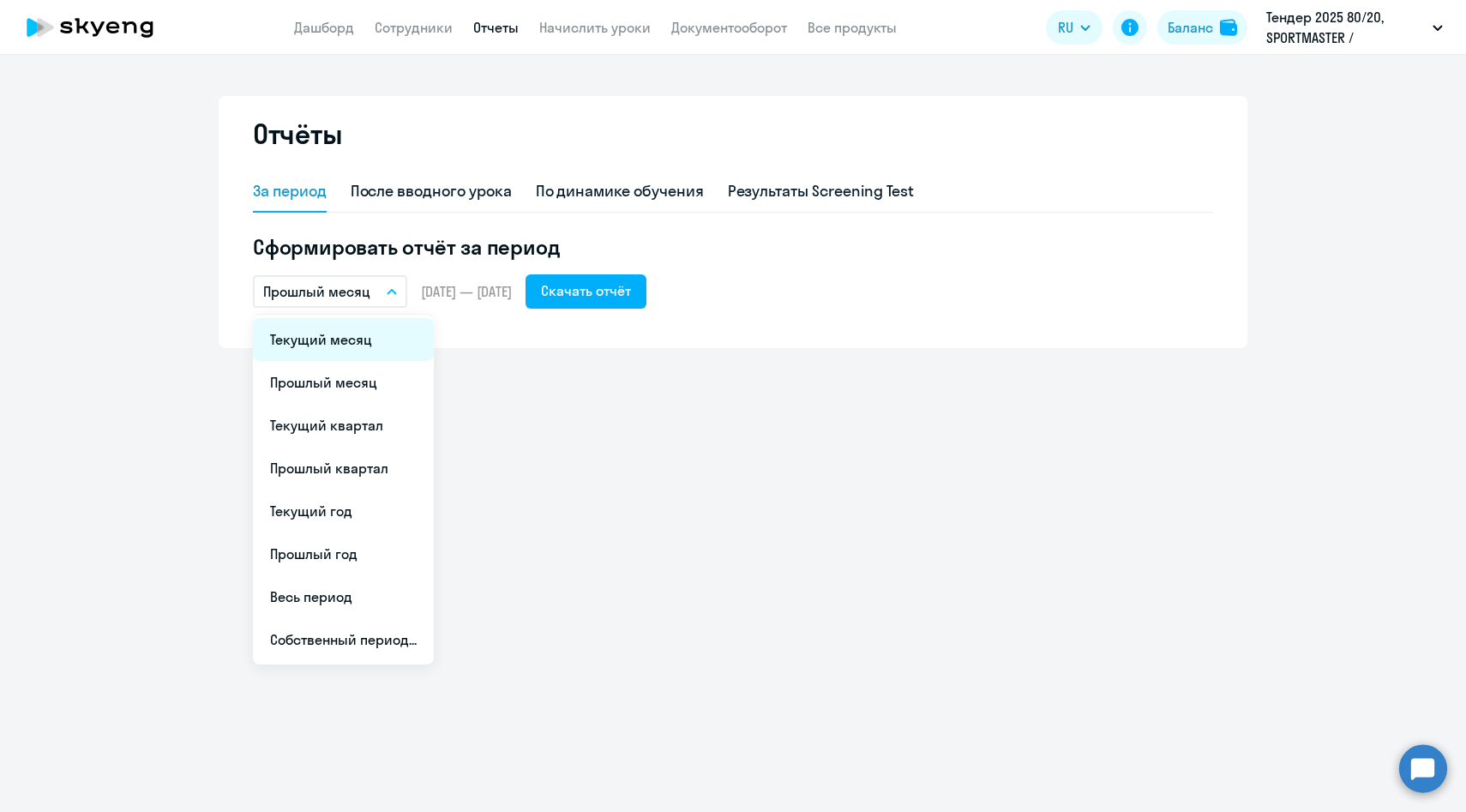
click at [349, 349] on li "Текущий месяц" at bounding box center [343, 340] width 181 height 43
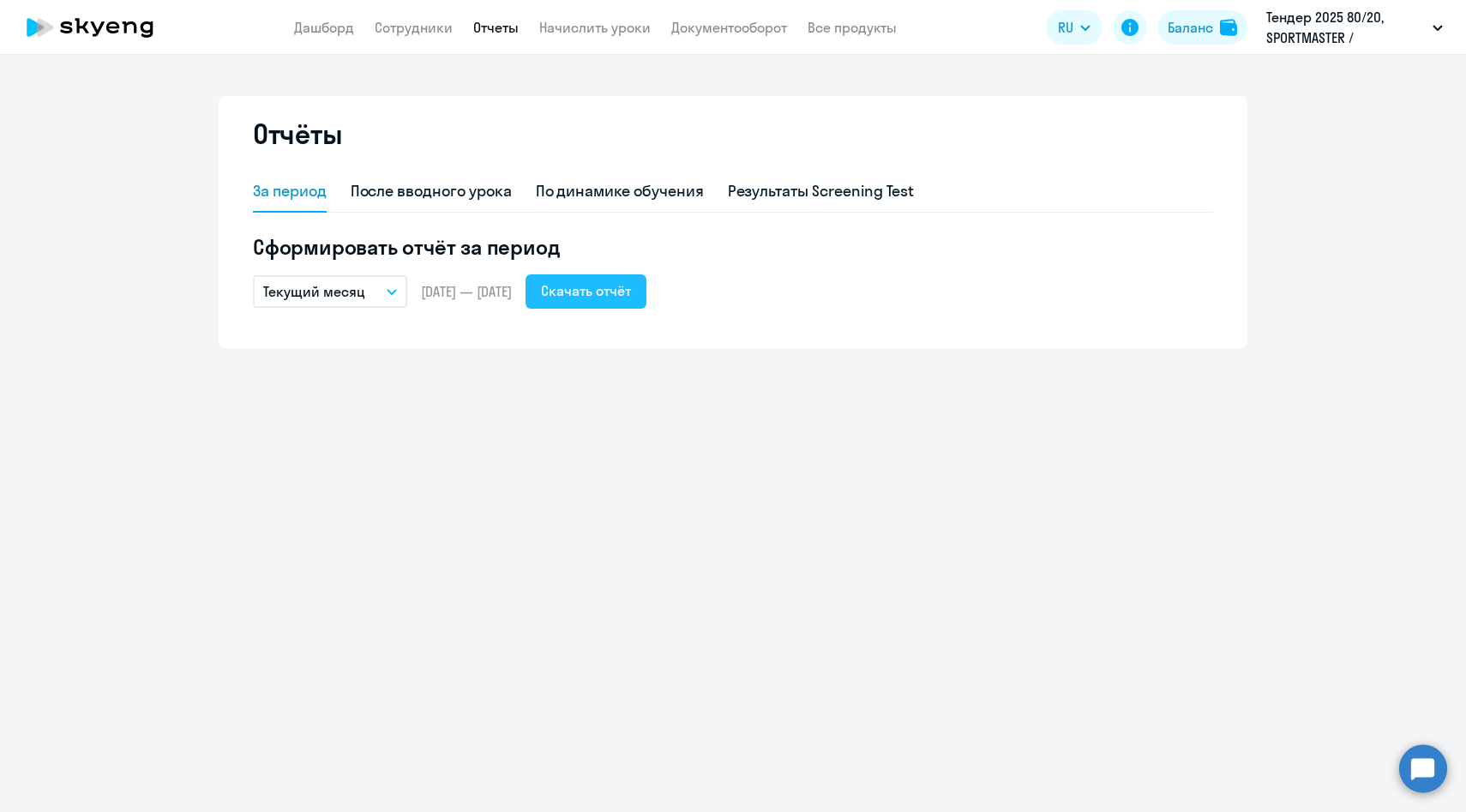
click at [628, 294] on div "Скачать отчёт" at bounding box center [586, 291] width 90 height 21
click at [591, 21] on link "Начислить уроки" at bounding box center [595, 28] width 111 height 17
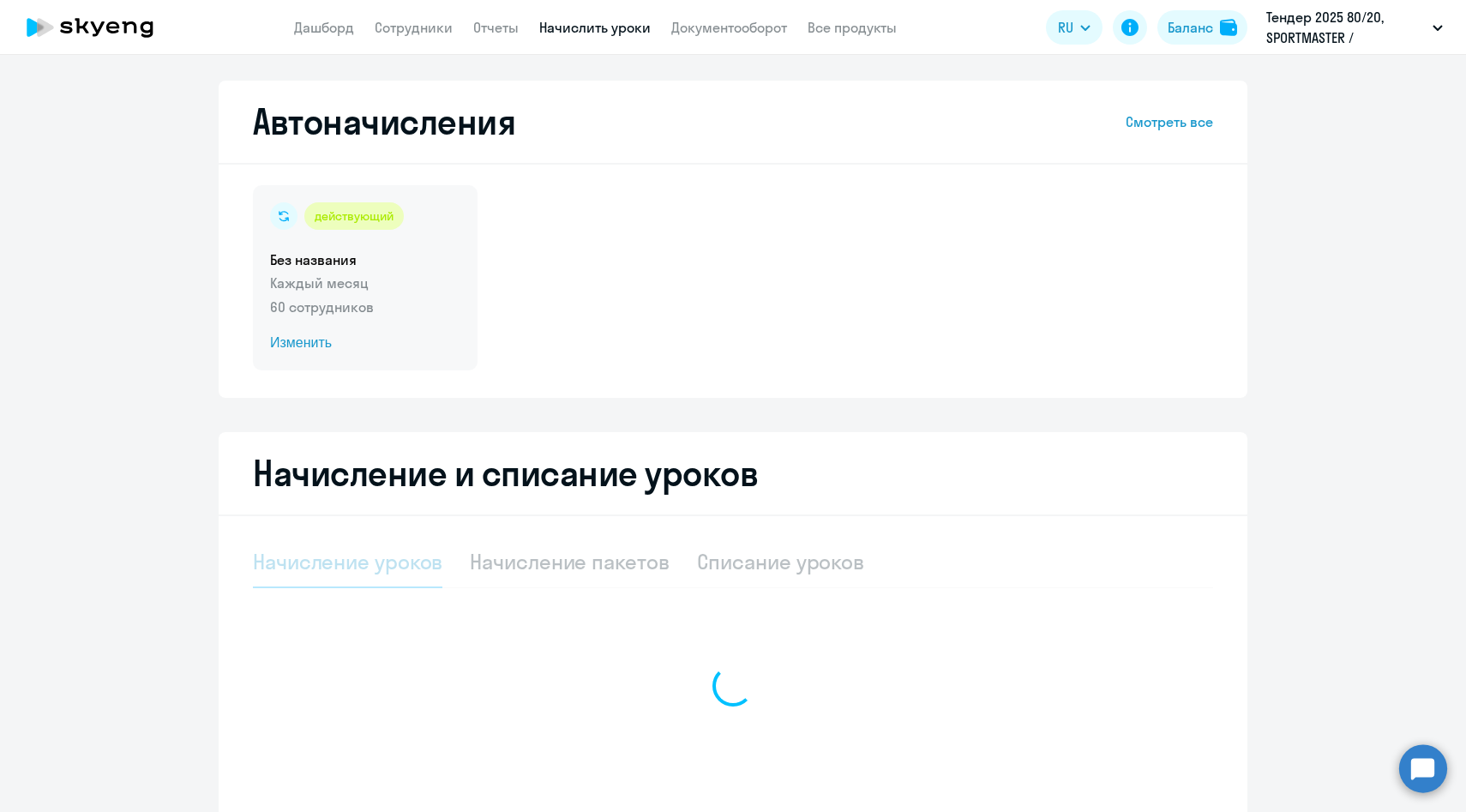
select select "10"
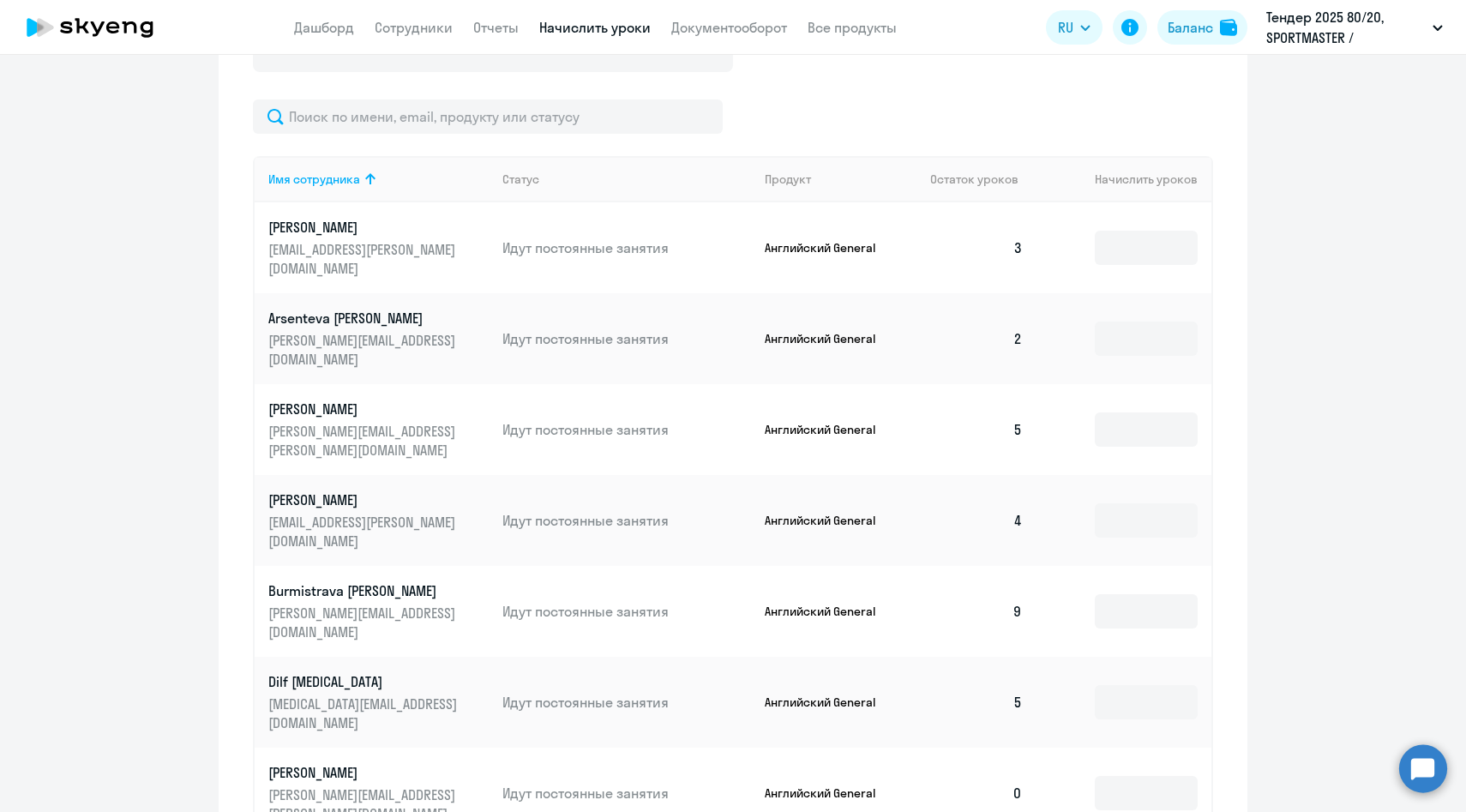
scroll to position [627, 0]
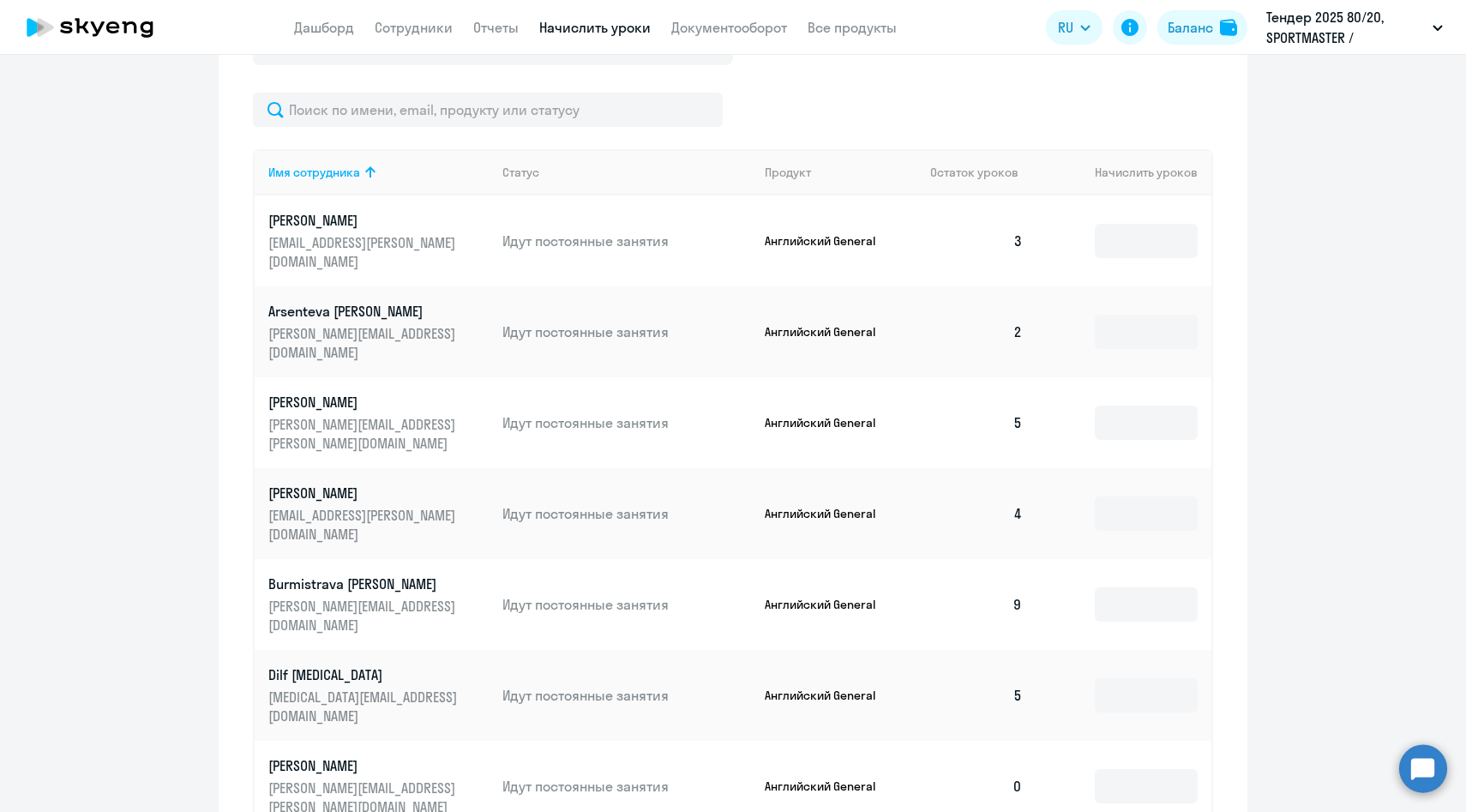
drag, startPoint x: 1003, startPoint y: 226, endPoint x: 1018, endPoint y: 589, distance: 363.3
click at [1018, 589] on tbody "[PERSON_NAME] [PERSON_NAME][EMAIL_ADDRESS][DOMAIN_NAME] Идут постоянные занятия…" at bounding box center [733, 641] width 957 height 891
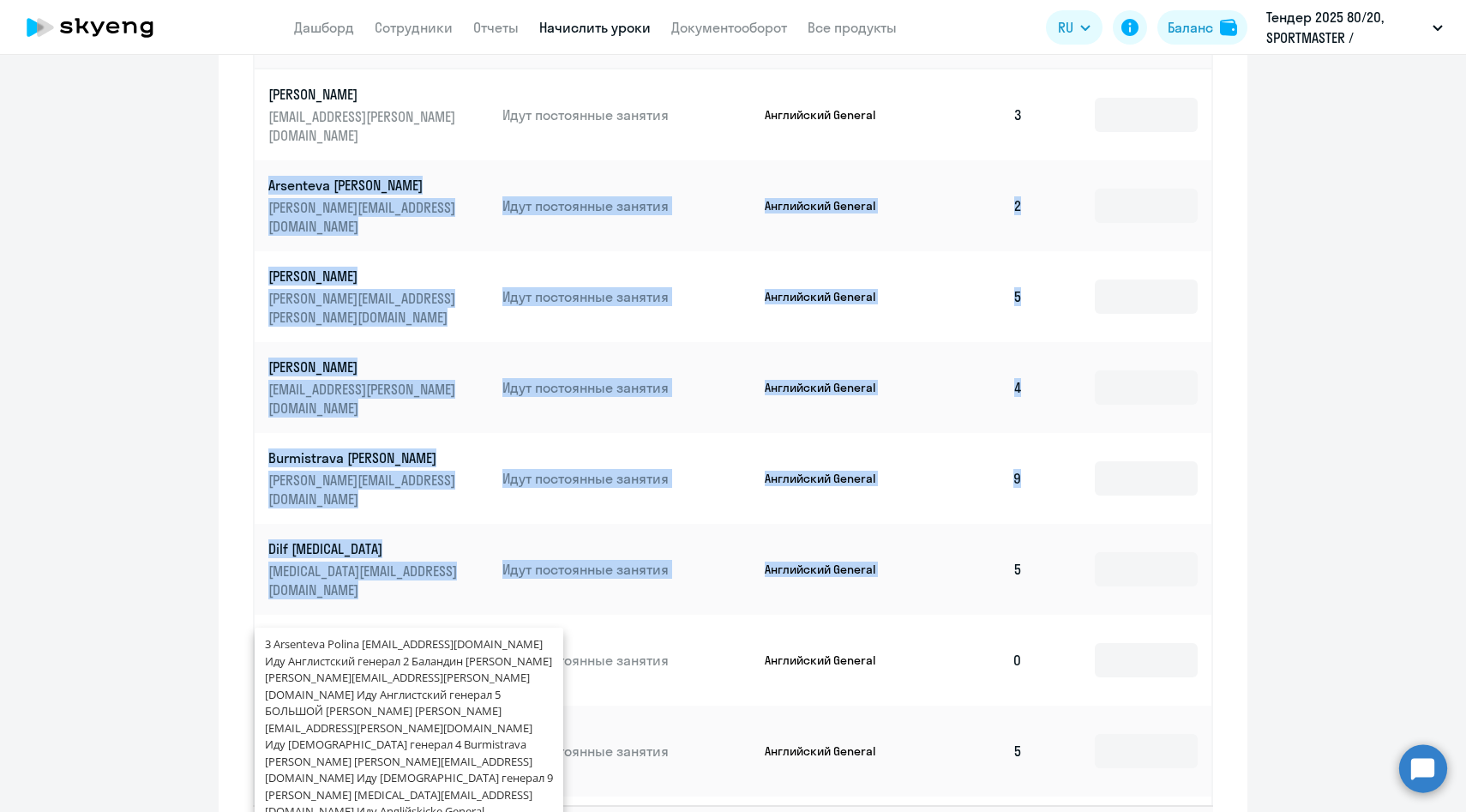
scroll to position [758, 0]
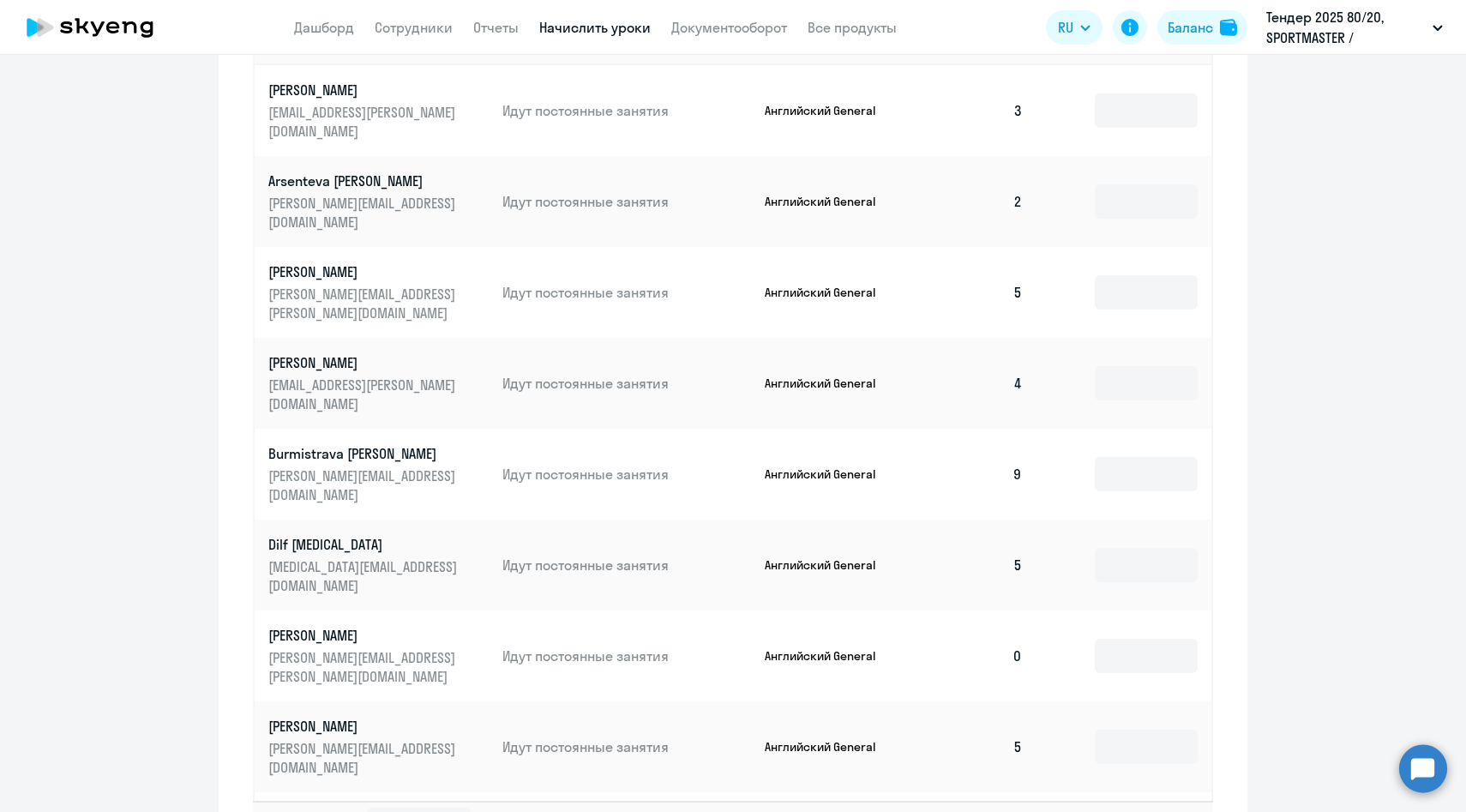
click at [1018, 702] on td "5" at bounding box center [976, 746] width 120 height 91
drag, startPoint x: 1024, startPoint y: 612, endPoint x: 1011, endPoint y: 430, distance: 182.5
click at [1010, 433] on tbody "[PERSON_NAME] [PERSON_NAME][EMAIL_ADDRESS][DOMAIN_NAME] Идут постоянные занятия…" at bounding box center [733, 511] width 957 height 891
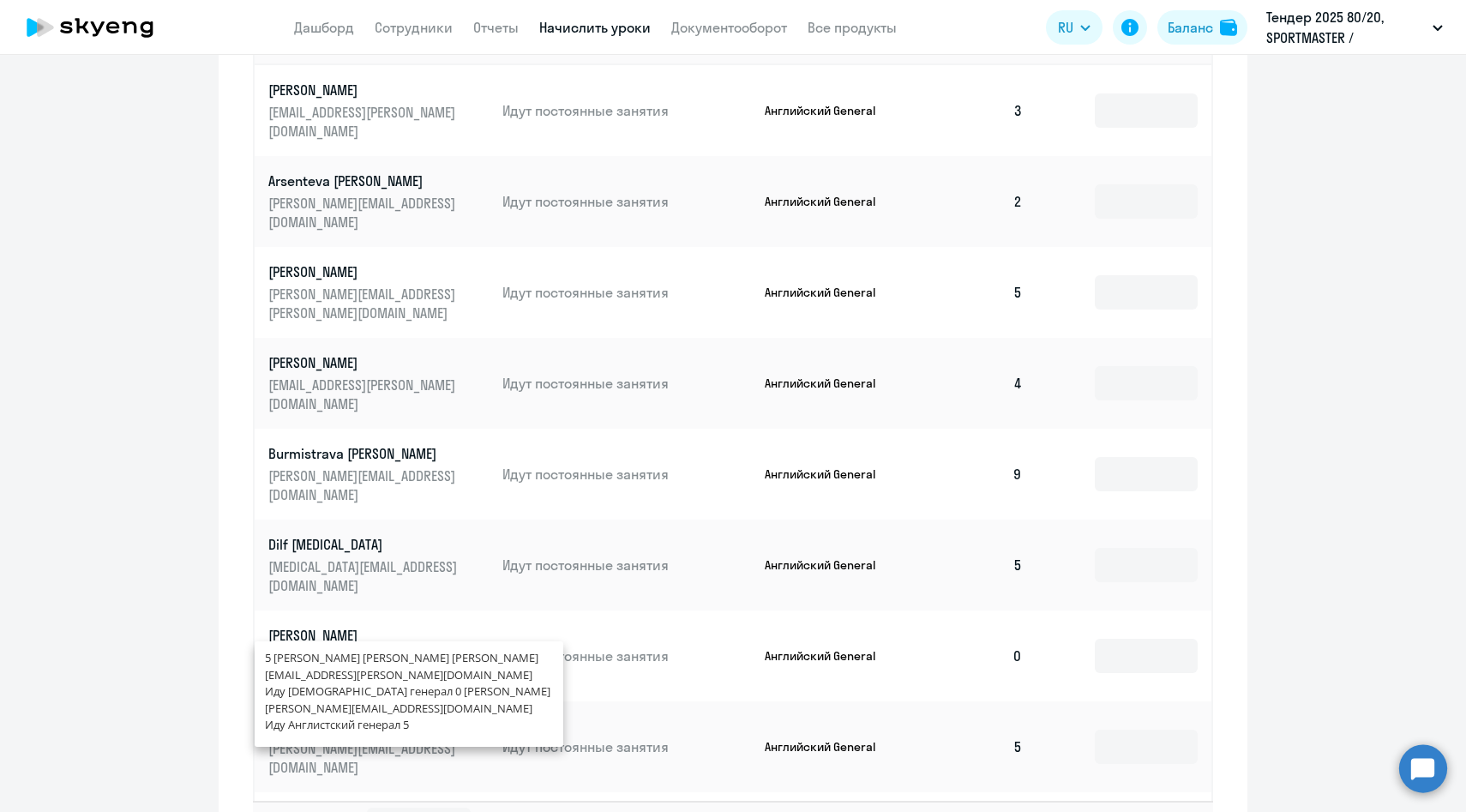
click at [1011, 519] on td "5" at bounding box center [976, 564] width 120 height 91
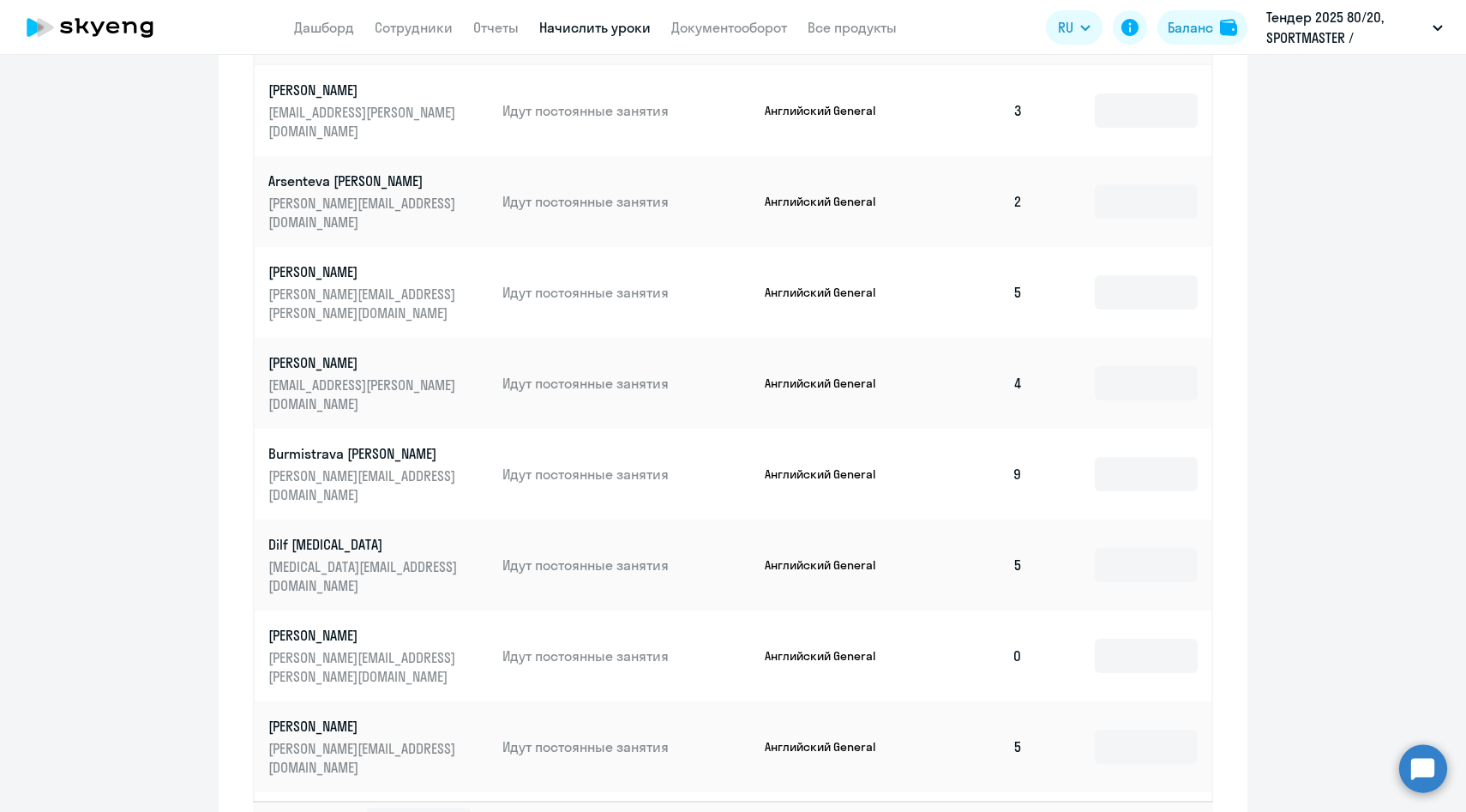
scroll to position [0, 0]
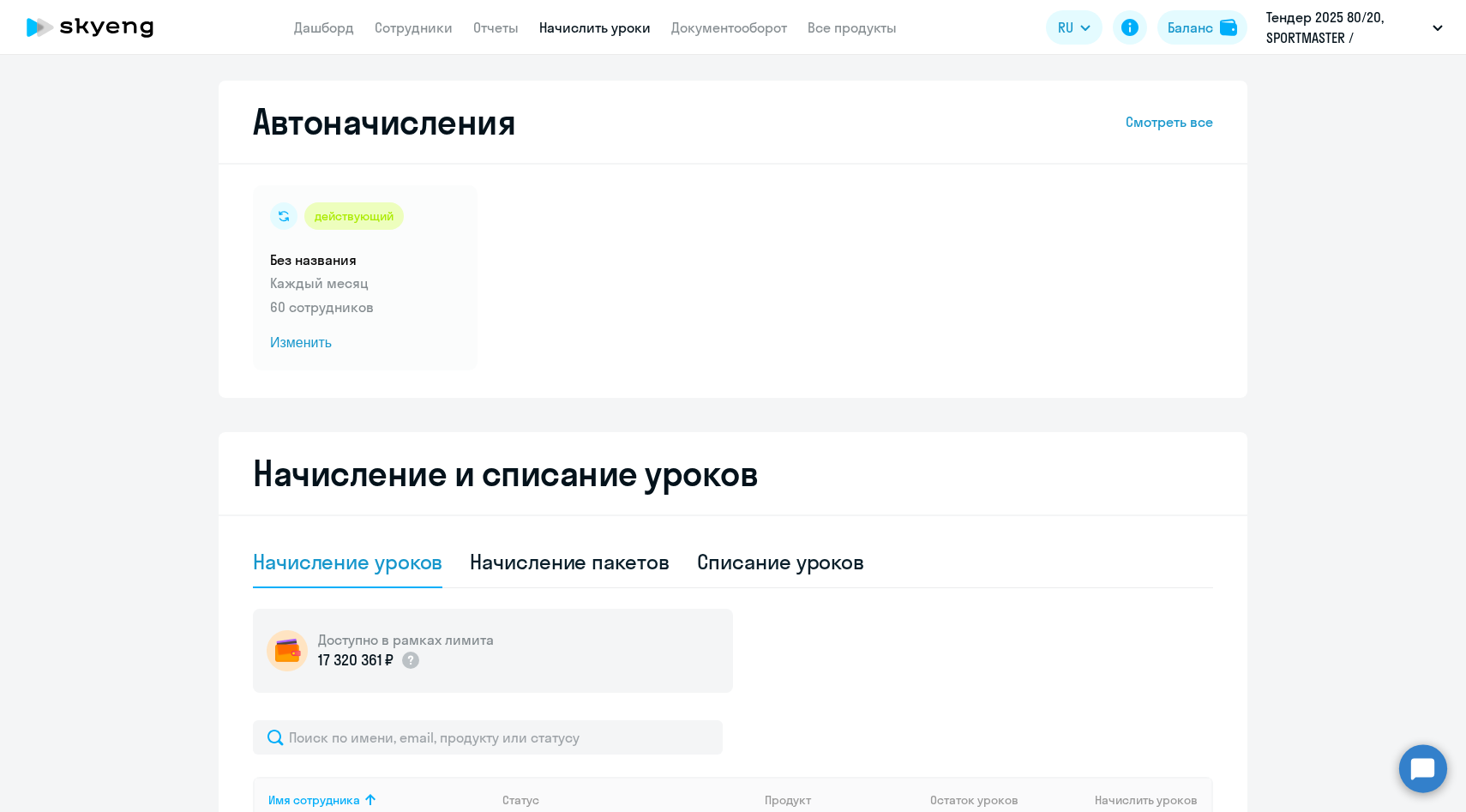
click at [544, 21] on link "Начислить уроки" at bounding box center [595, 28] width 111 height 17
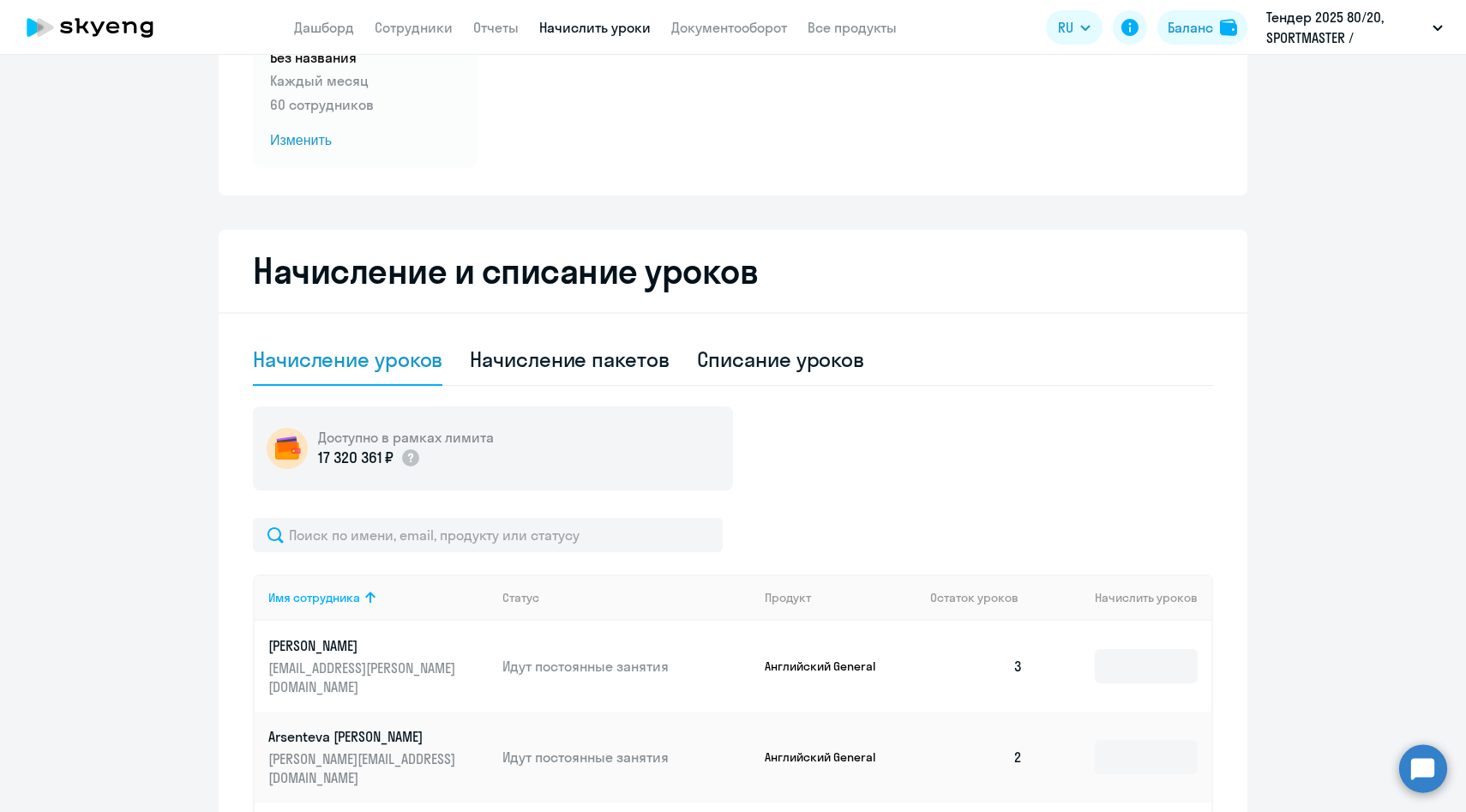
scroll to position [205, 0]
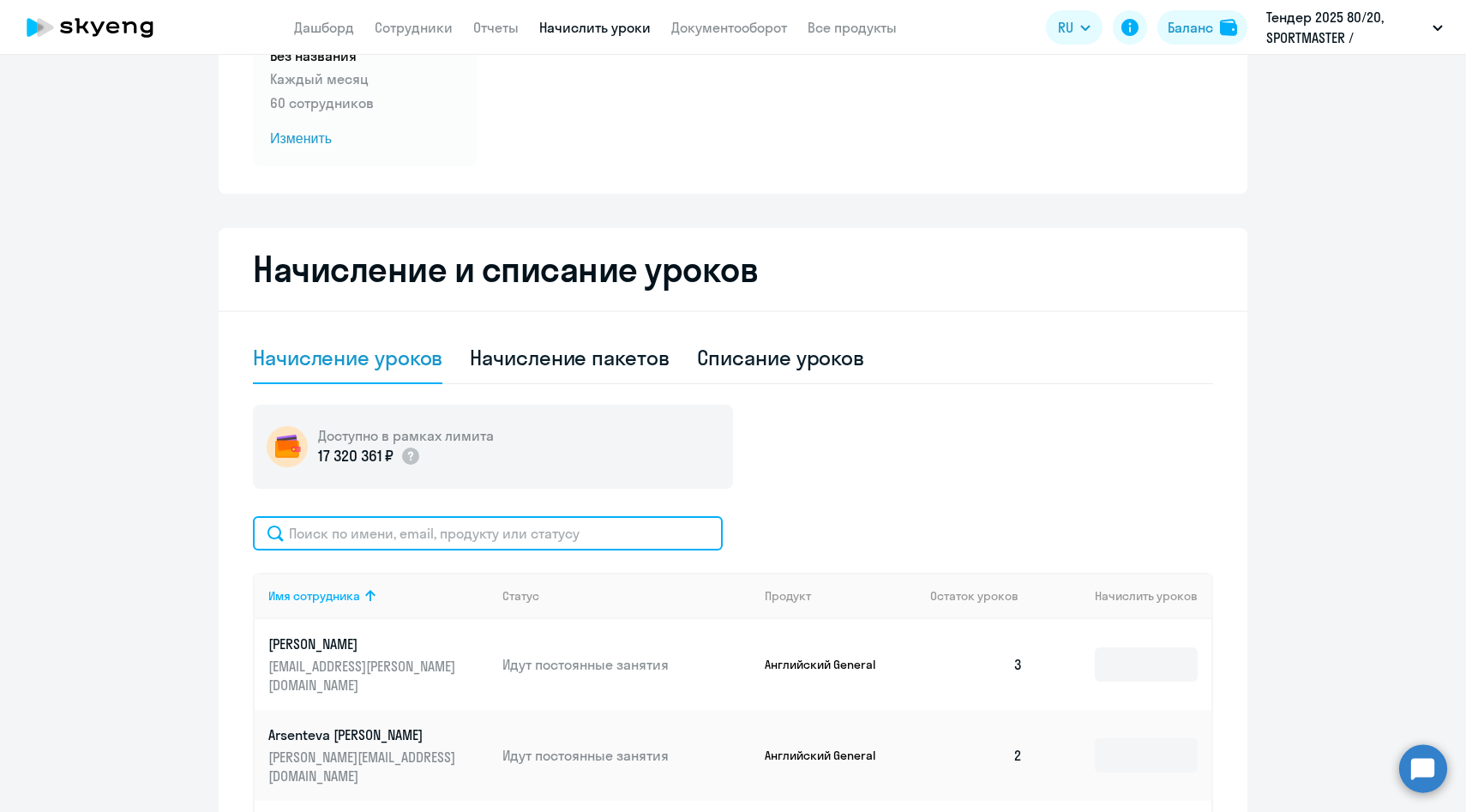
click at [495, 529] on input "text" at bounding box center [488, 533] width 470 height 35
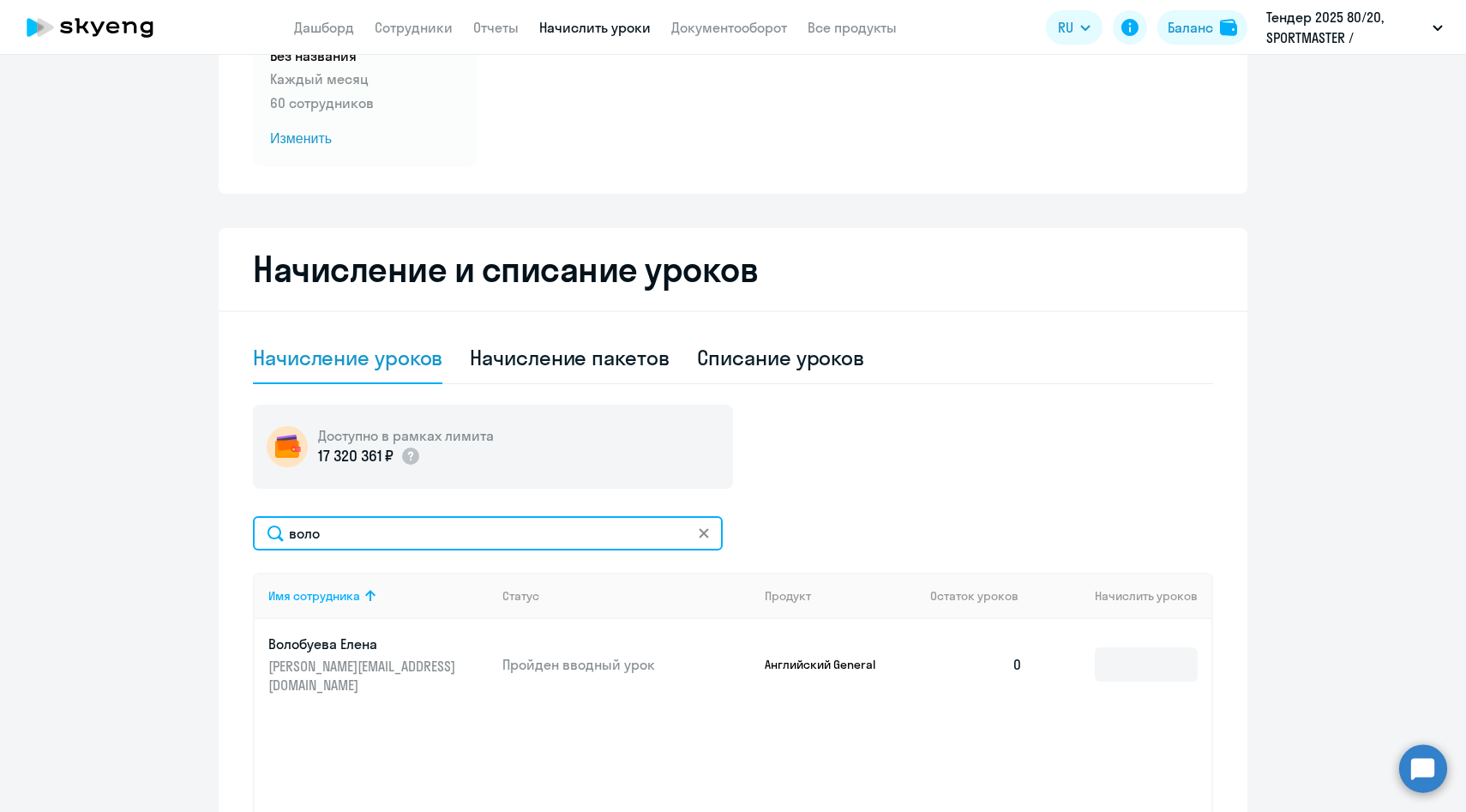
type input "воло"
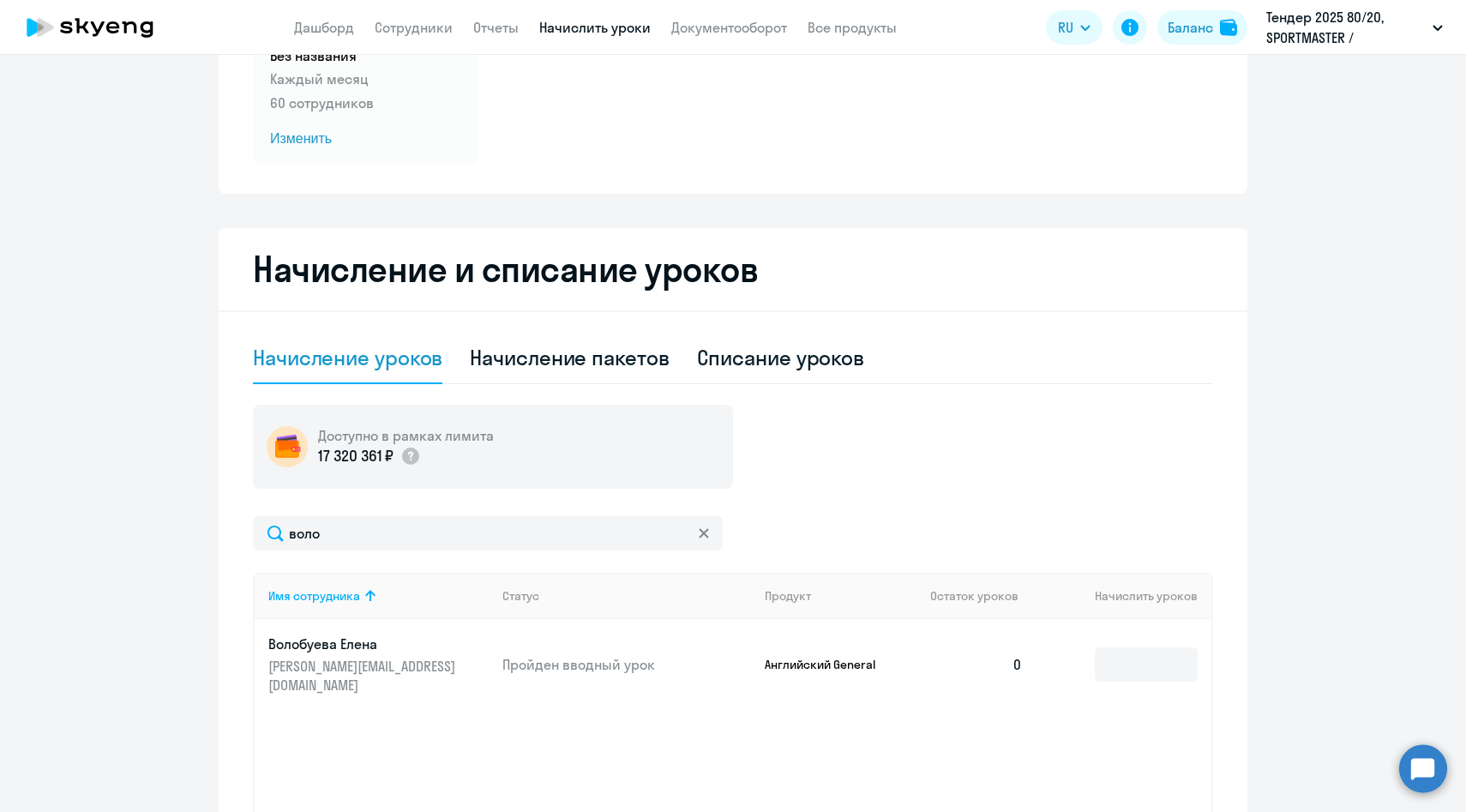
click at [467, 672] on link "Волобуева [PERSON_NAME] [PERSON_NAME][EMAIL_ADDRESS][DOMAIN_NAME]" at bounding box center [378, 664] width 220 height 60
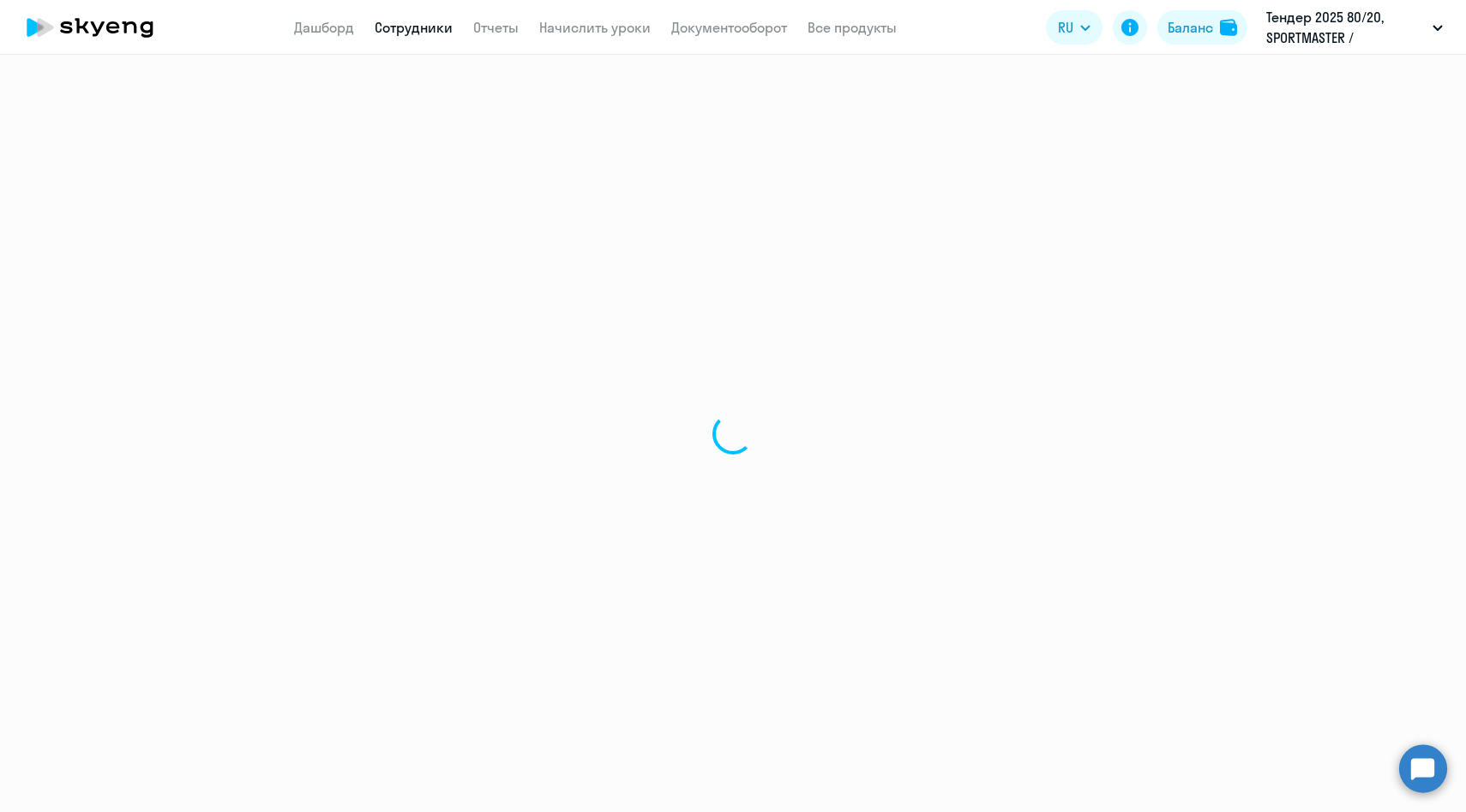
select select "english"
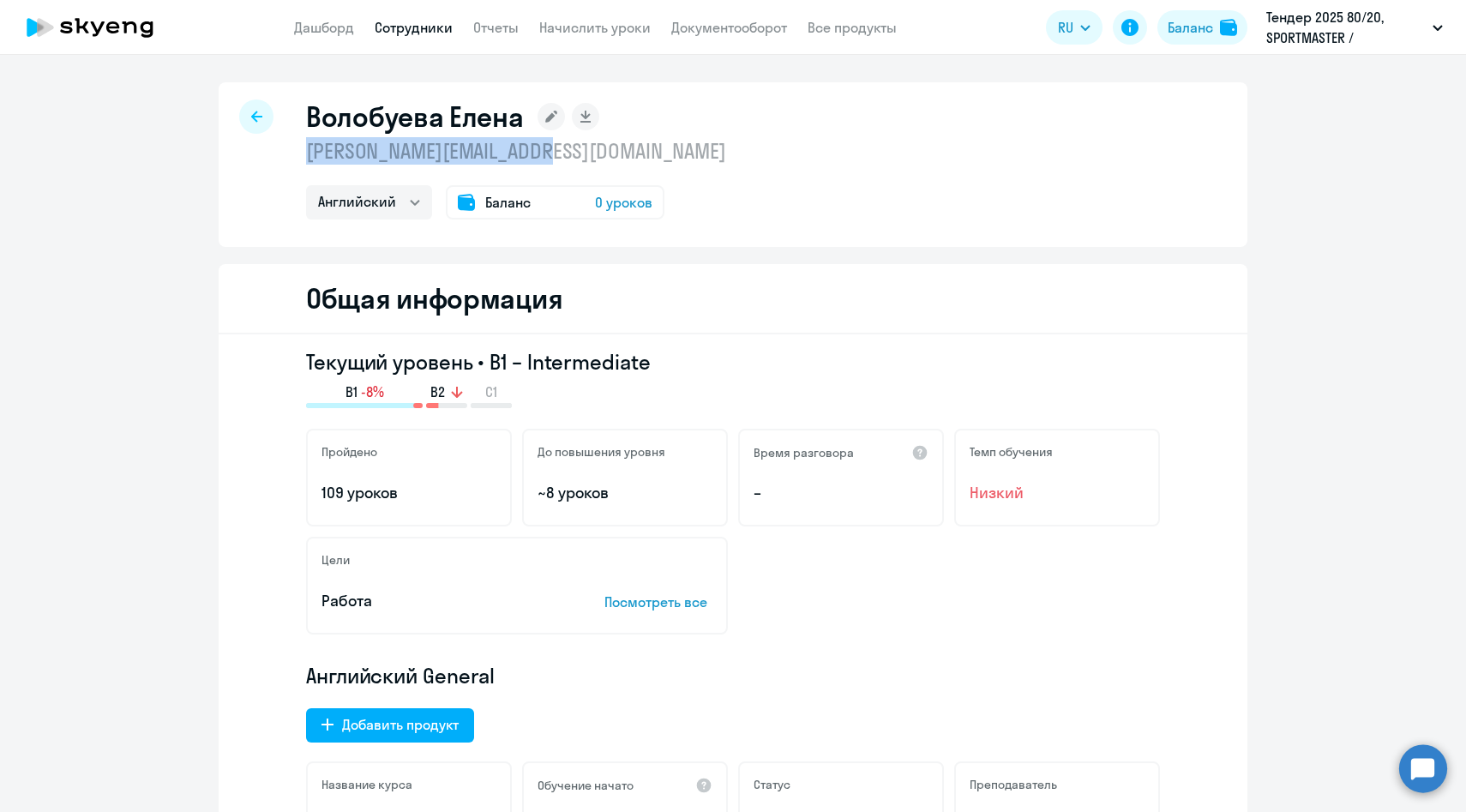
drag, startPoint x: 570, startPoint y: 147, endPoint x: 306, endPoint y: 159, distance: 264.3
click at [306, 159] on p "[PERSON_NAME][EMAIL_ADDRESS][DOMAIN_NAME]" at bounding box center [516, 151] width 420 height 28
copy p "[PERSON_NAME][EMAIL_ADDRESS][DOMAIN_NAME]"
